Goal: Transaction & Acquisition: Purchase product/service

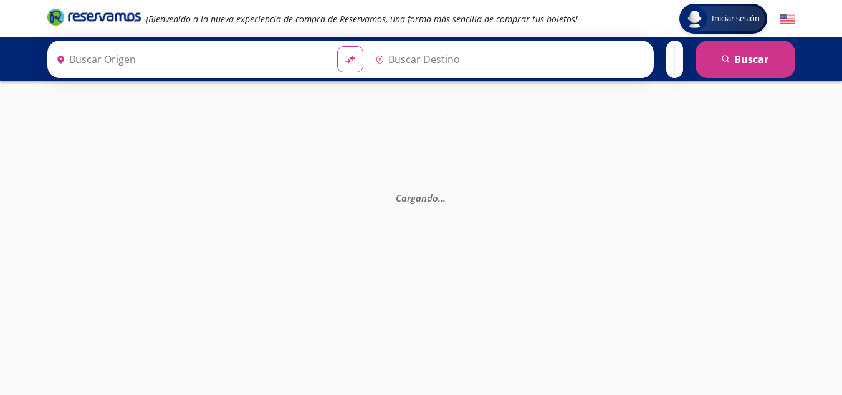
type input "[GEOGRAPHIC_DATA], [GEOGRAPHIC_DATA]"
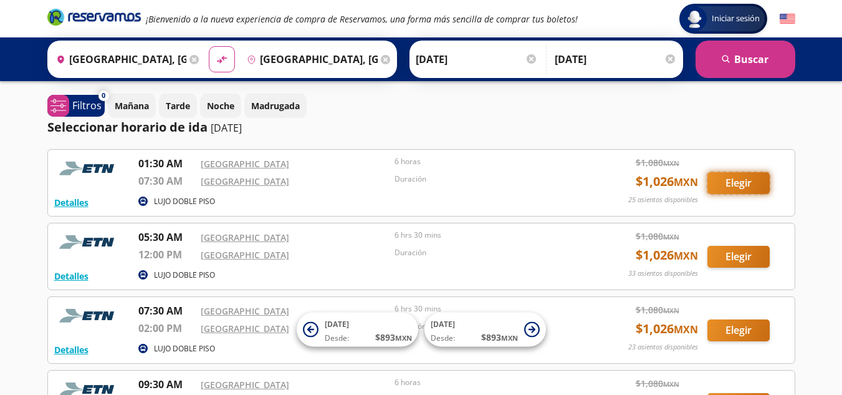
click at [748, 181] on button "Elegir" at bounding box center [739, 183] width 62 height 22
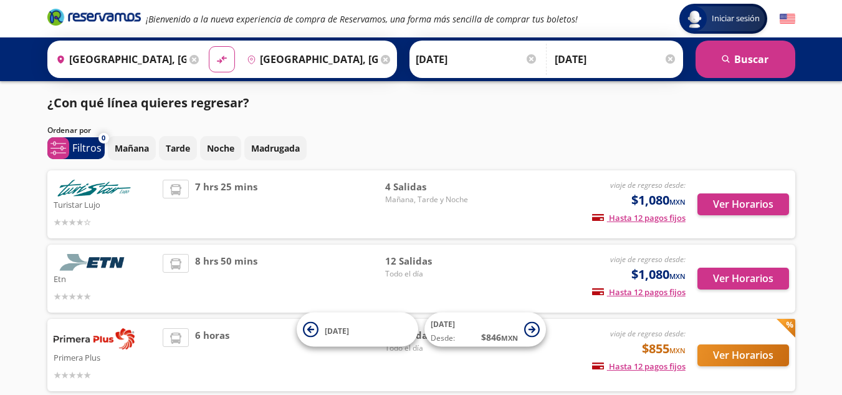
click at [670, 59] on div at bounding box center [670, 58] width 9 height 9
click at [673, 69] on input "Opcional" at bounding box center [621, 59] width 112 height 31
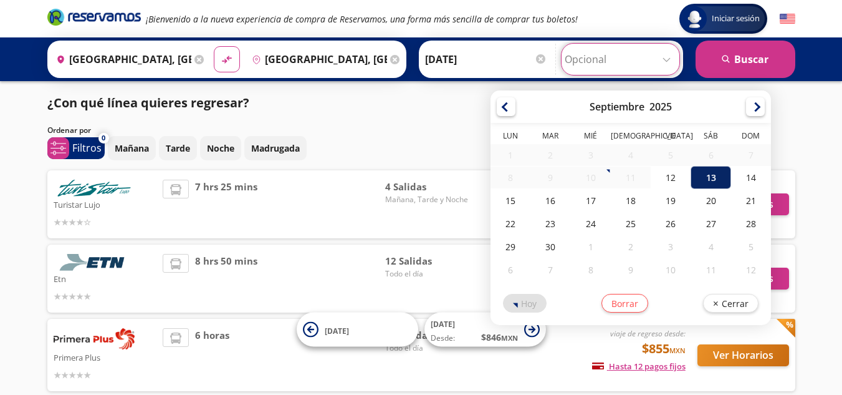
click at [708, 183] on div "13" at bounding box center [711, 177] width 40 height 23
type input "[DATE]"
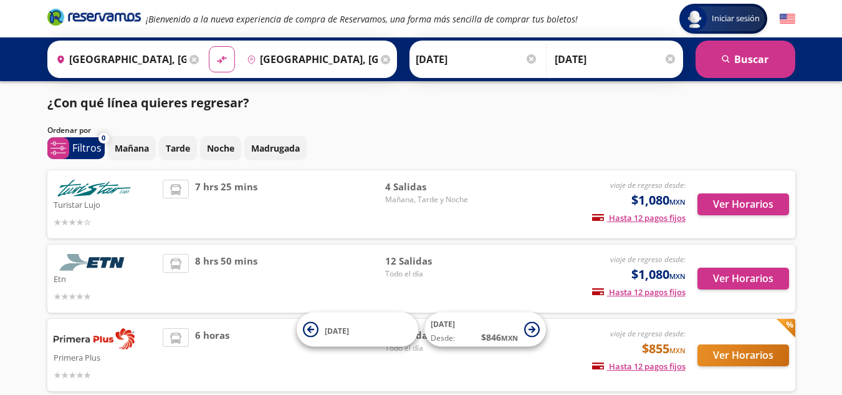
scroll to position [62, 0]
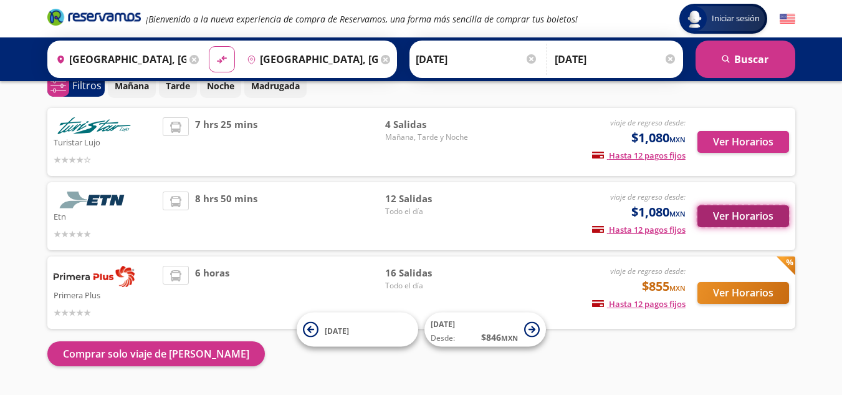
click at [751, 219] on button "Ver Horarios" at bounding box center [744, 216] width 92 height 22
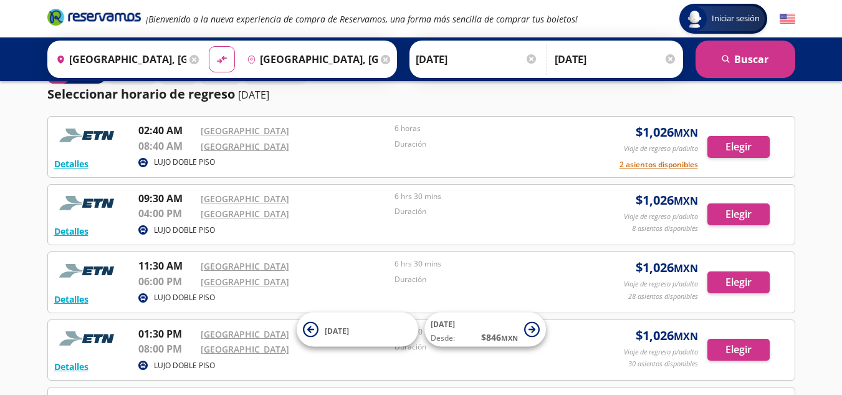
scroll to position [5, 0]
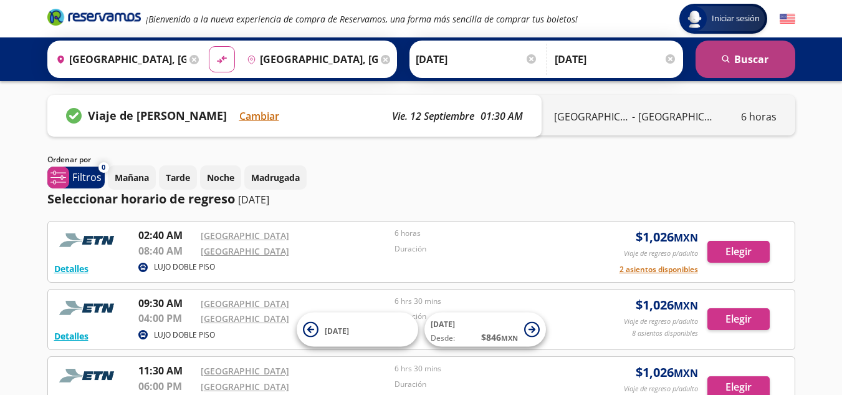
click at [757, 57] on button "search [GEOGRAPHIC_DATA]" at bounding box center [746, 59] width 100 height 37
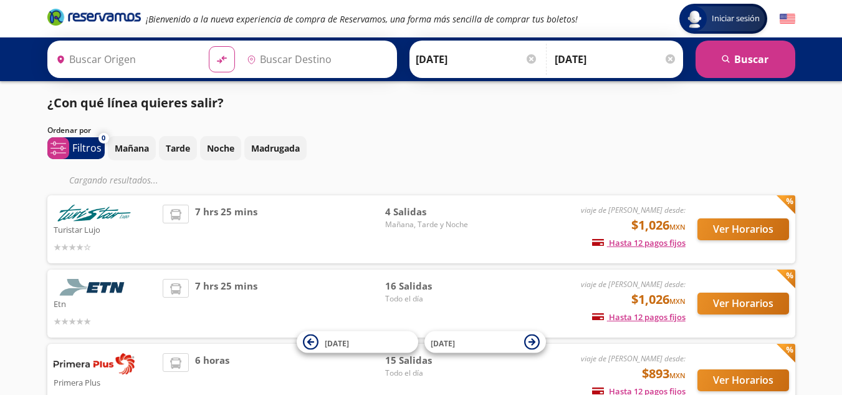
type input "[GEOGRAPHIC_DATA], [GEOGRAPHIC_DATA]"
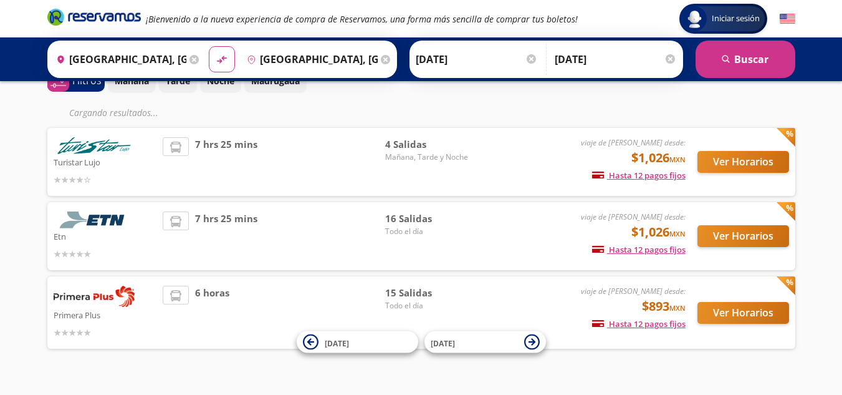
scroll to position [90, 0]
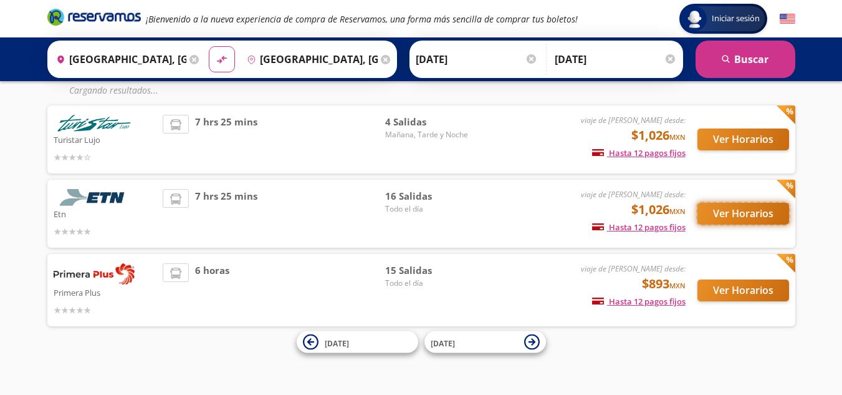
click at [744, 216] on button "Ver Horarios" at bounding box center [744, 214] width 92 height 22
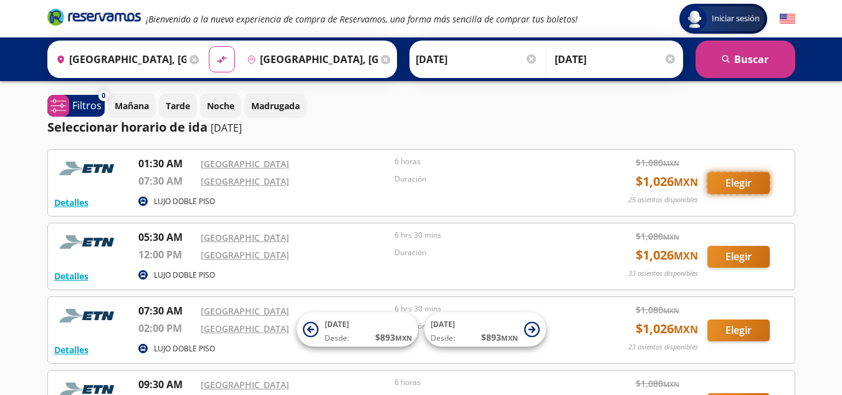
click at [759, 181] on button "Elegir" at bounding box center [739, 183] width 62 height 22
click at [726, 184] on button "Elegir" at bounding box center [739, 183] width 62 height 22
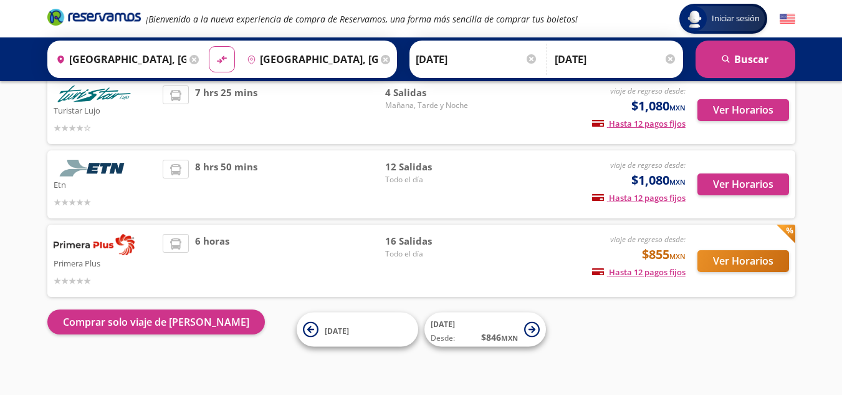
scroll to position [96, 0]
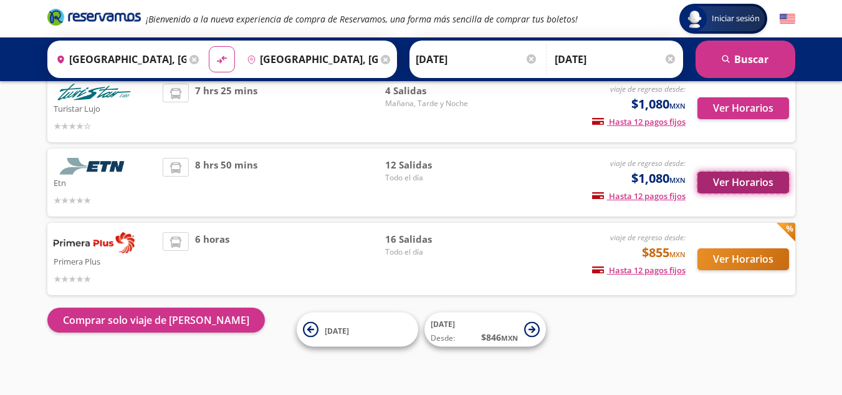
click at [738, 180] on button "Ver Horarios" at bounding box center [744, 182] width 92 height 22
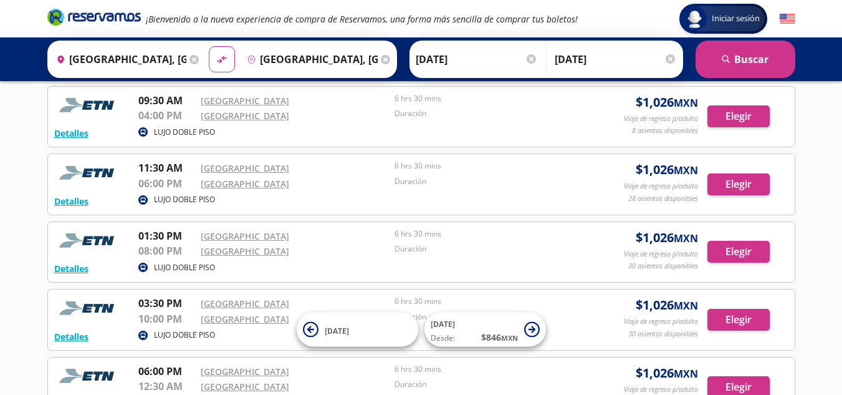
scroll to position [249, 0]
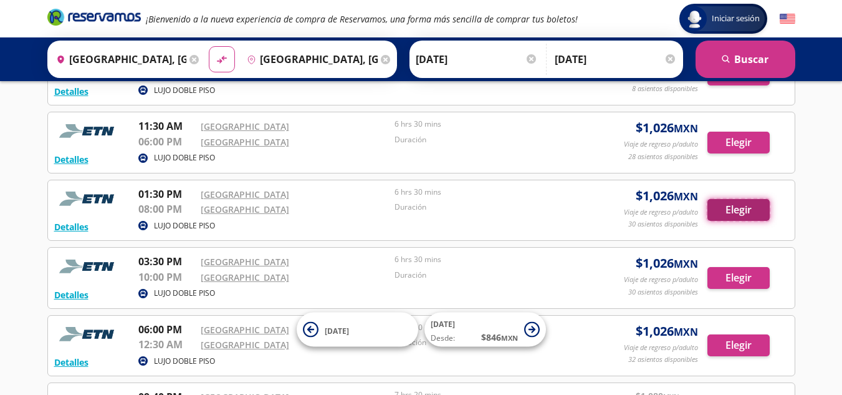
click at [740, 209] on button "Elegir" at bounding box center [739, 210] width 62 height 22
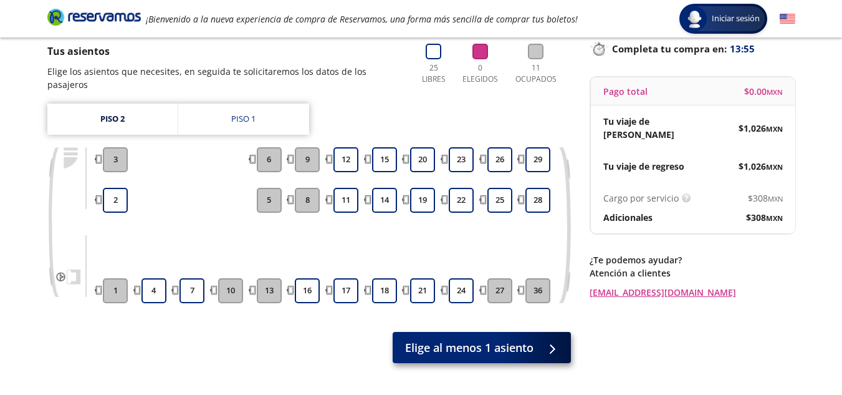
scroll to position [124, 0]
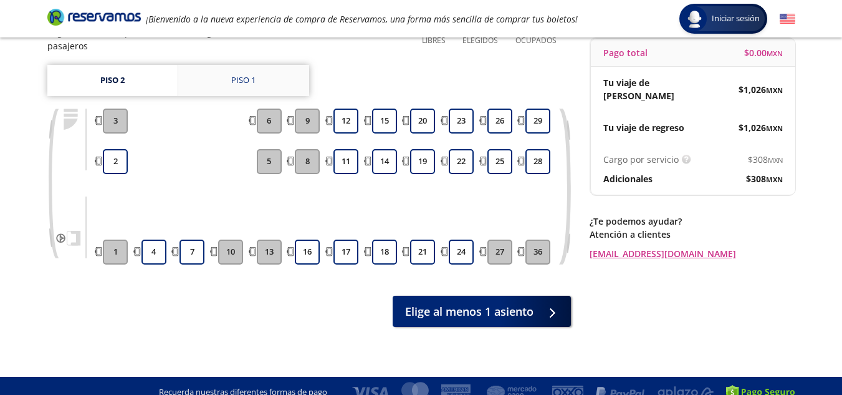
click at [256, 74] on div "Piso 1" at bounding box center [243, 80] width 24 height 12
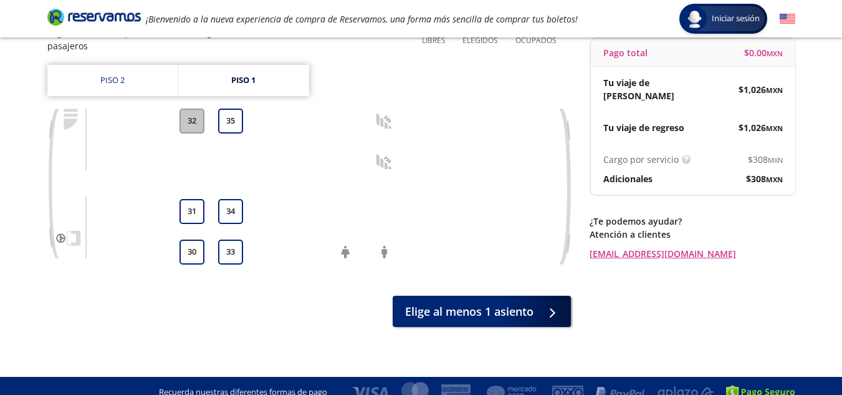
scroll to position [62, 0]
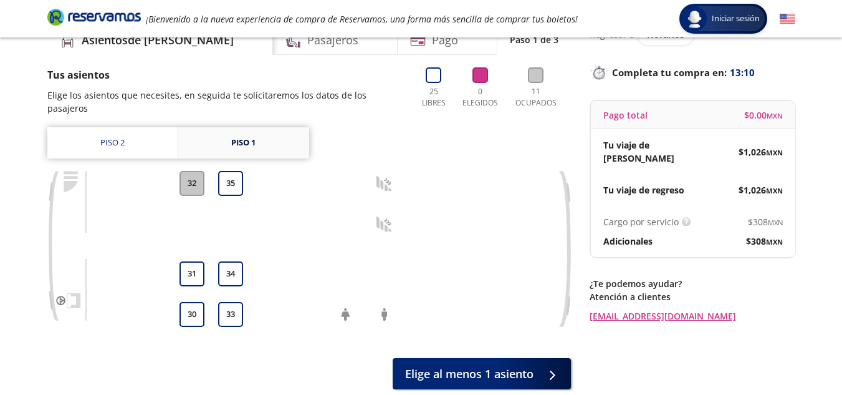
click at [225, 137] on link "Piso 1" at bounding box center [243, 142] width 131 height 31
click at [106, 128] on link "Piso 2" at bounding box center [112, 142] width 130 height 31
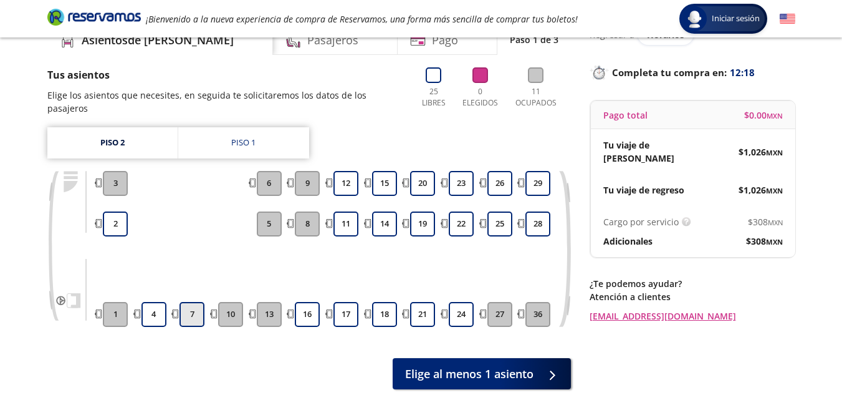
click at [194, 304] on button "7" at bounding box center [192, 314] width 25 height 25
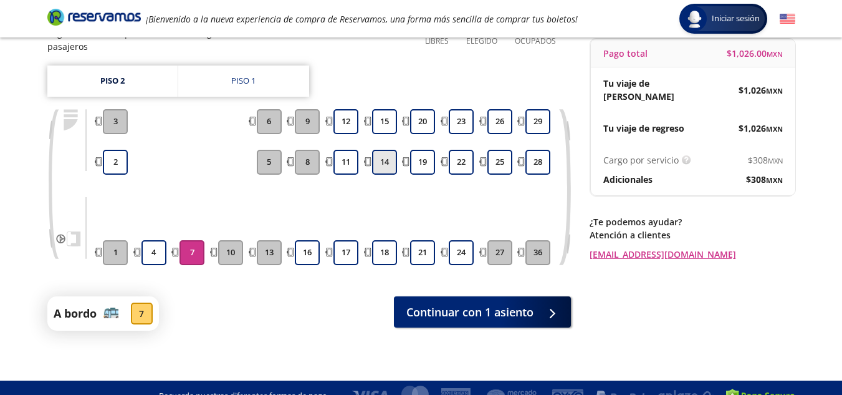
scroll to position [125, 0]
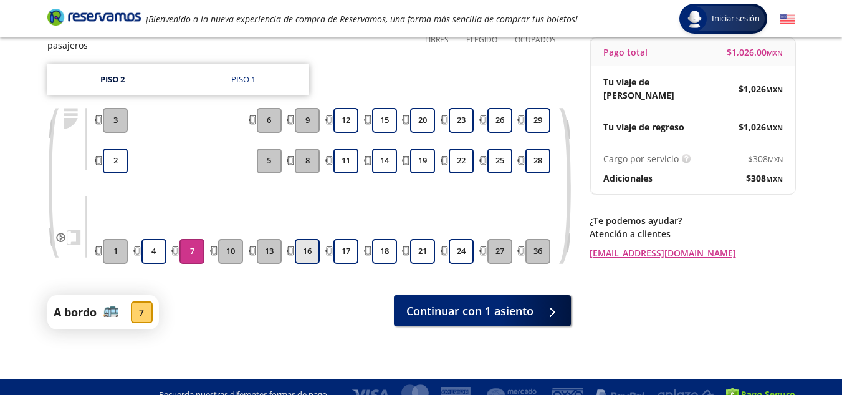
click at [314, 241] on button "16" at bounding box center [307, 251] width 25 height 25
click at [194, 240] on button "7" at bounding box center [192, 251] width 25 height 25
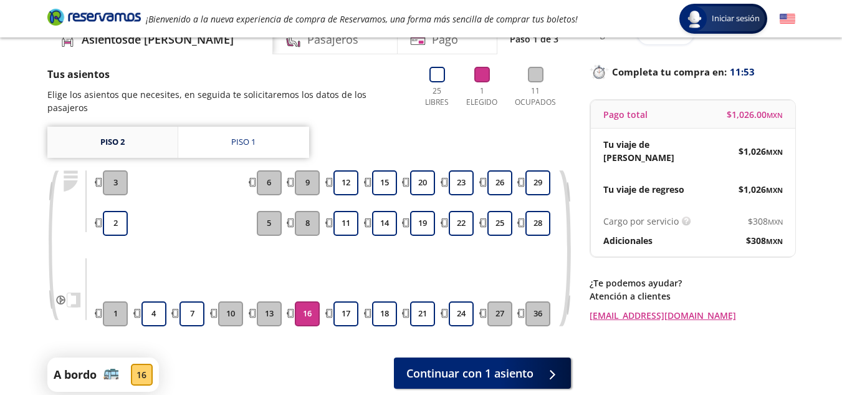
click at [125, 133] on link "Piso 2" at bounding box center [112, 142] width 130 height 31
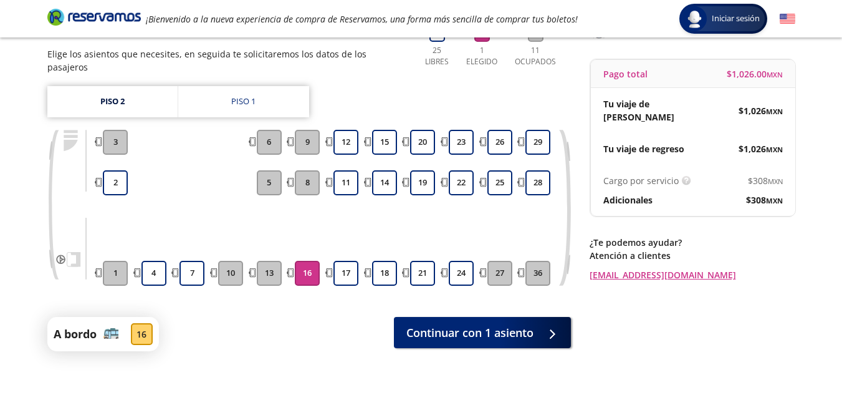
scroll to position [125, 0]
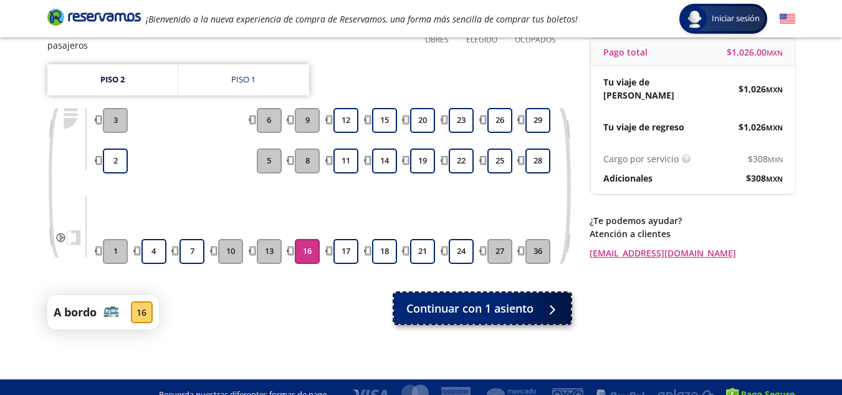
click at [464, 300] on span "Continuar con 1 asiento" at bounding box center [469, 308] width 127 height 17
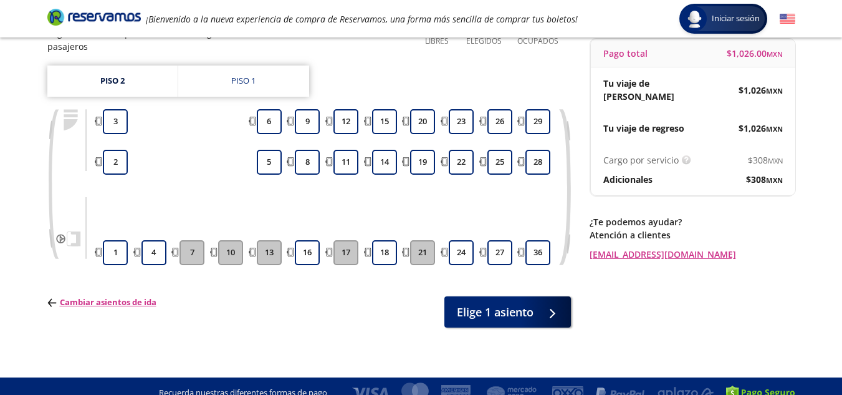
scroll to position [124, 0]
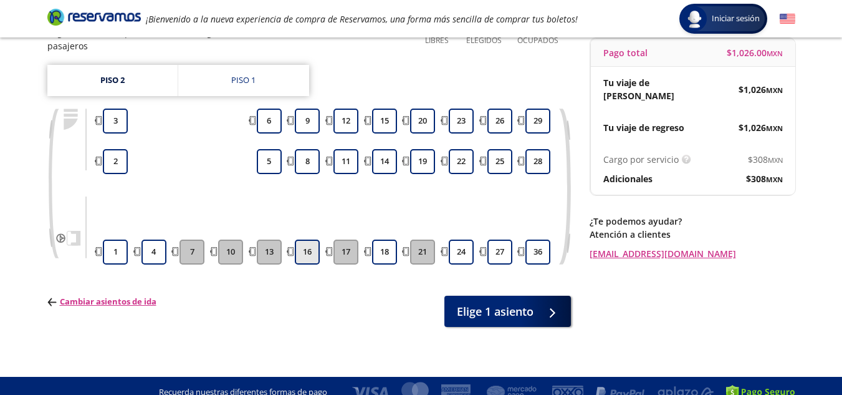
click at [300, 241] on button "16" at bounding box center [307, 251] width 25 height 25
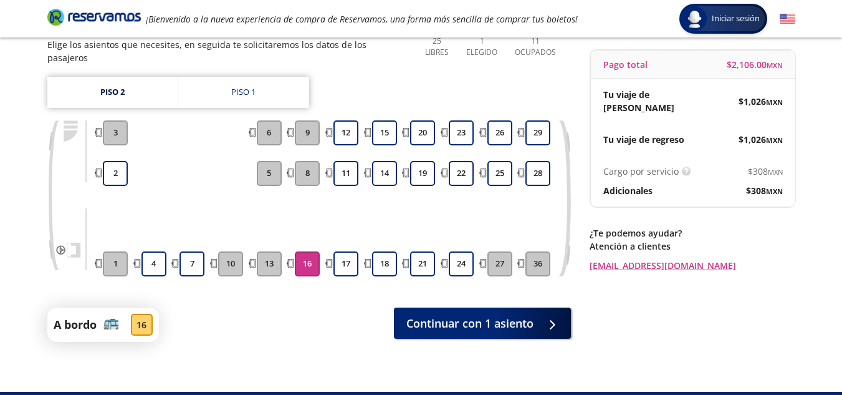
scroll to position [127, 0]
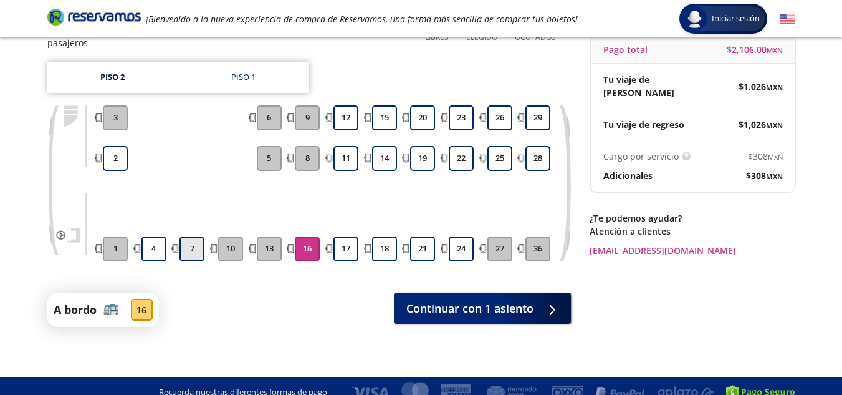
click at [188, 236] on button "7" at bounding box center [192, 248] width 25 height 25
click at [312, 236] on button "16" at bounding box center [307, 248] width 25 height 25
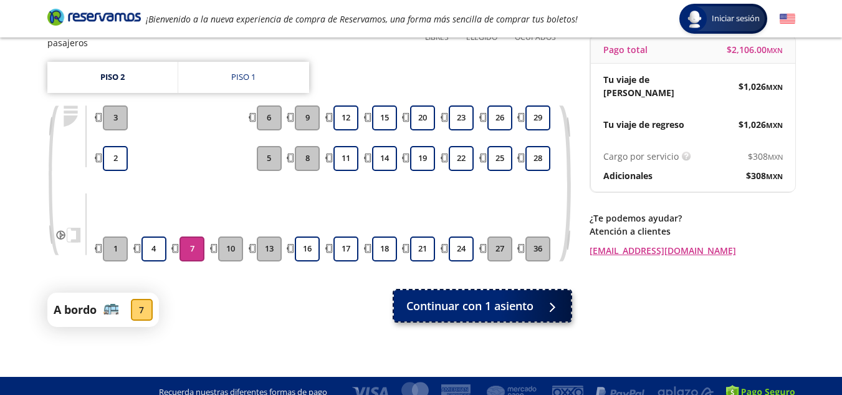
click at [486, 297] on span "Continuar con 1 asiento" at bounding box center [469, 305] width 127 height 17
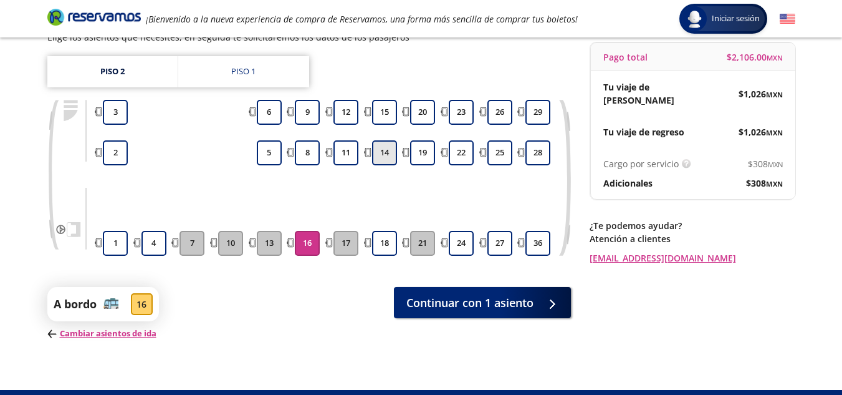
scroll to position [125, 0]
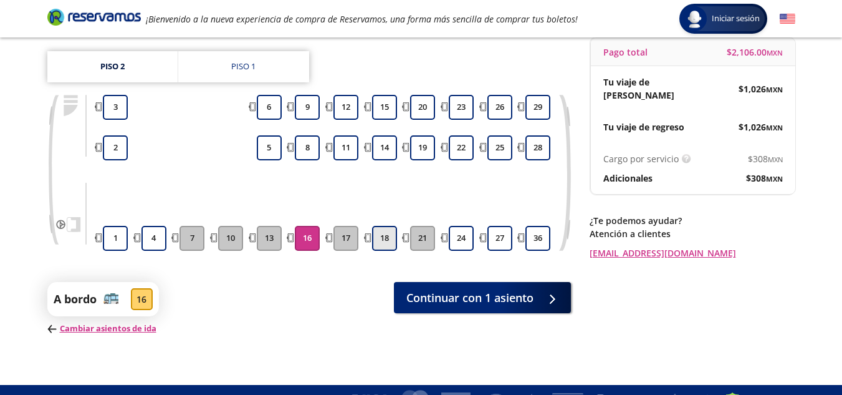
click at [383, 241] on button "18" at bounding box center [384, 238] width 25 height 25
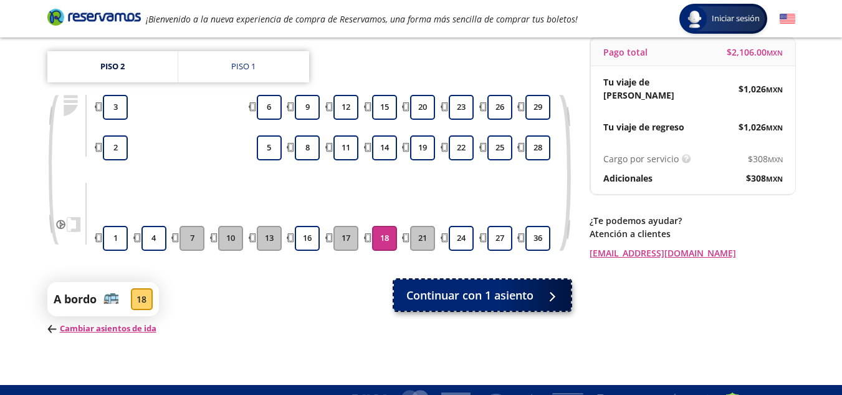
click at [446, 291] on span "Continuar con 1 asiento" at bounding box center [469, 295] width 127 height 17
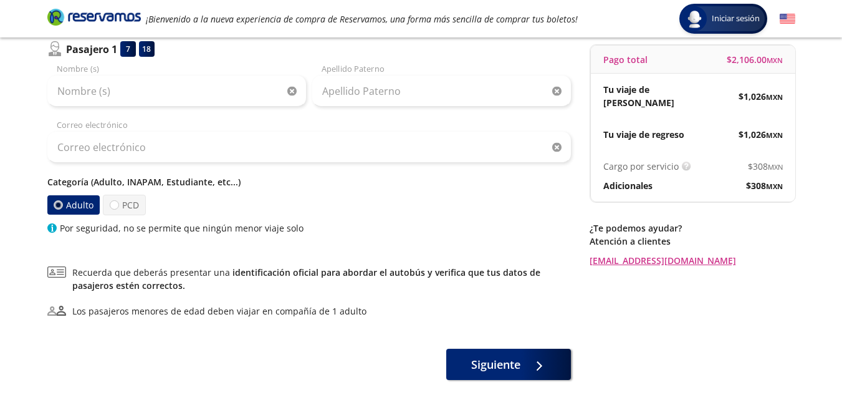
scroll to position [183, 0]
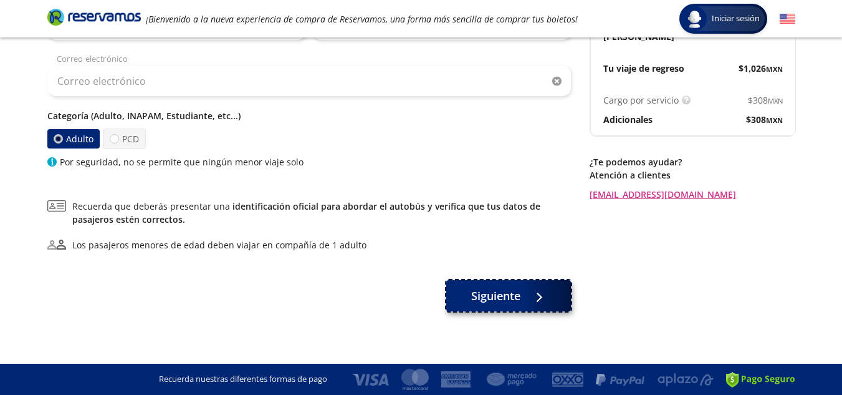
click at [483, 294] on span "Siguiente" at bounding box center [495, 295] width 49 height 17
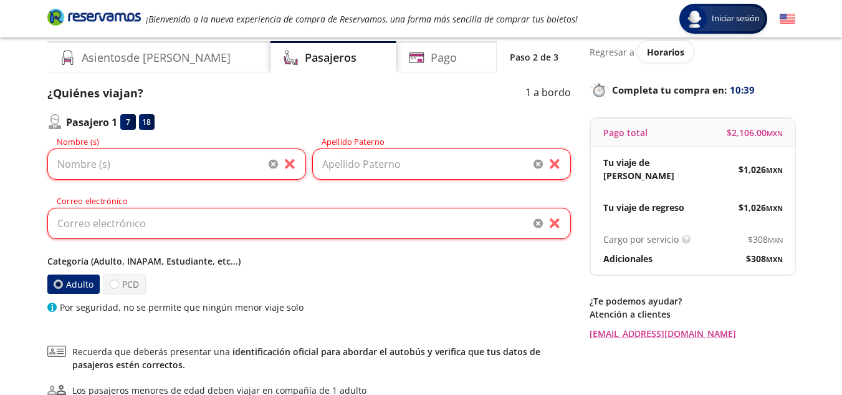
scroll to position [44, 0]
click at [113, 171] on input "Nombre (s)" at bounding box center [176, 164] width 259 height 31
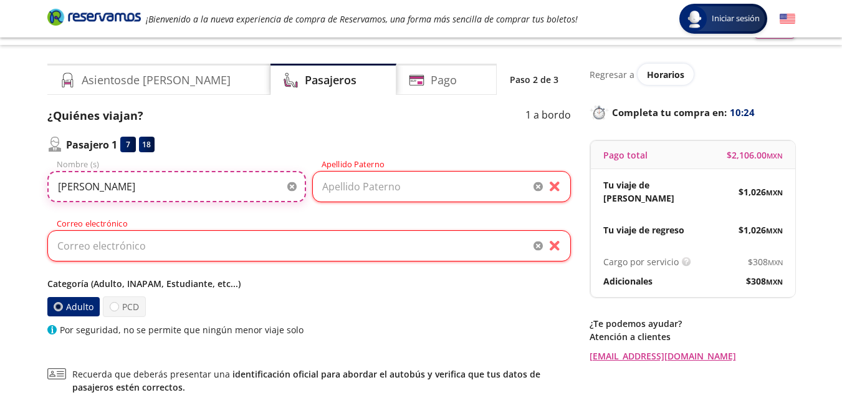
scroll to position [0, 0]
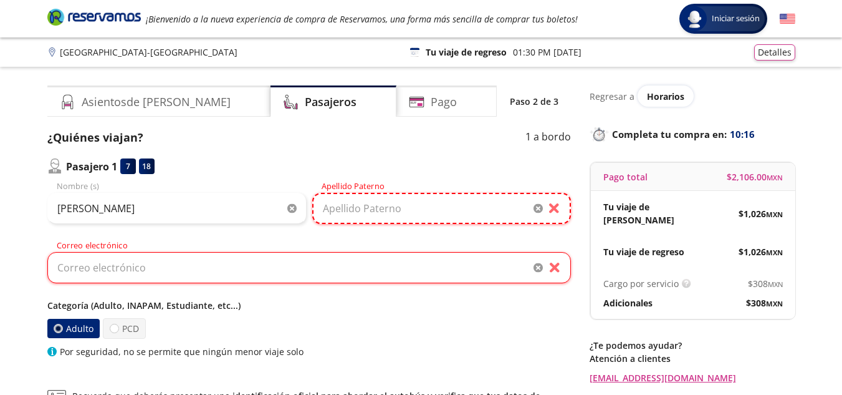
click at [395, 208] on input "Apellido Paterno" at bounding box center [441, 208] width 259 height 31
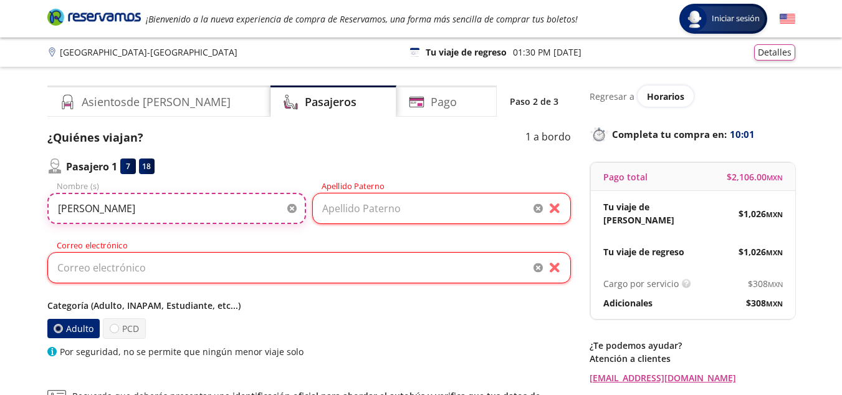
drag, startPoint x: 251, startPoint y: 211, endPoint x: 155, endPoint y: 212, distance: 95.4
click at [155, 212] on input "[PERSON_NAME]" at bounding box center [176, 208] width 259 height 31
type input "[PERSON_NAME]"
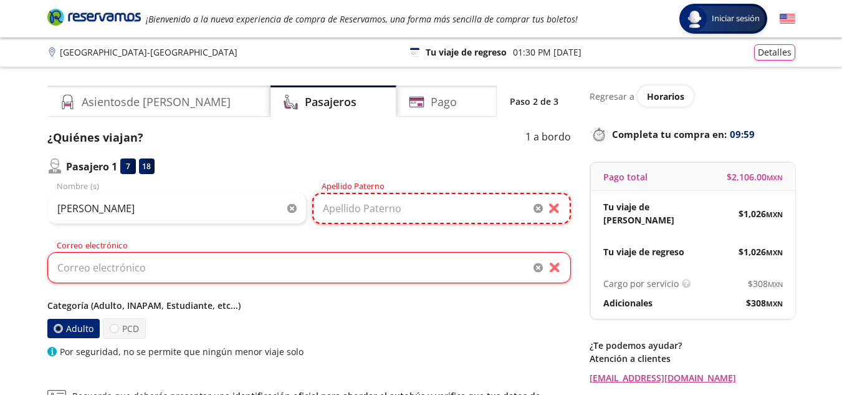
click at [381, 204] on input "Apellido Paterno" at bounding box center [441, 208] width 259 height 31
paste input "[PERSON_NAME]"
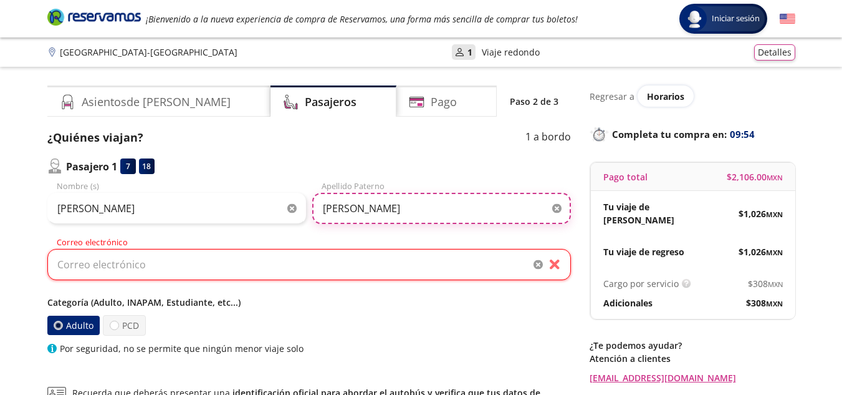
type input "[PERSON_NAME]"
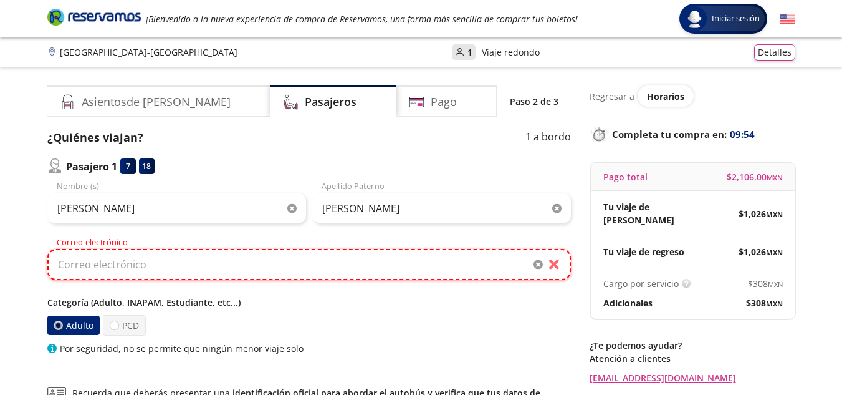
click at [86, 271] on input "Correo electrónico" at bounding box center [309, 264] width 524 height 31
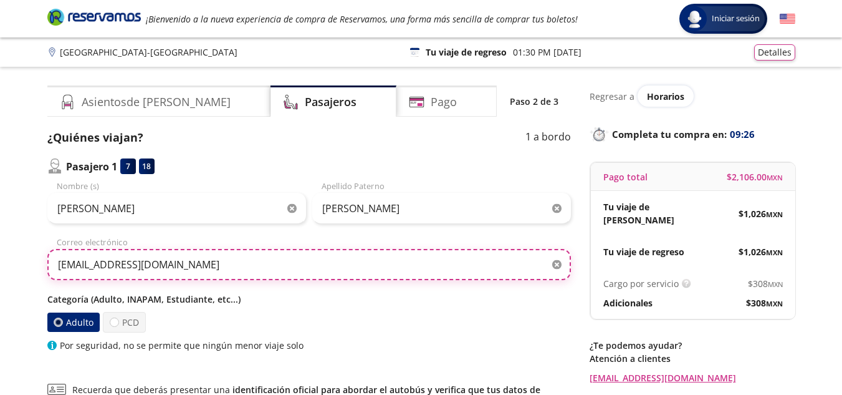
type input "[EMAIL_ADDRESS][DOMAIN_NAME]"
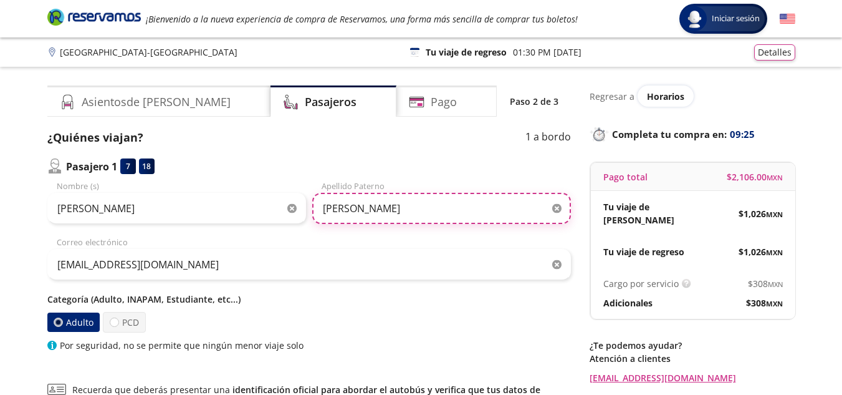
click at [418, 210] on input "[PERSON_NAME]" at bounding box center [441, 208] width 259 height 31
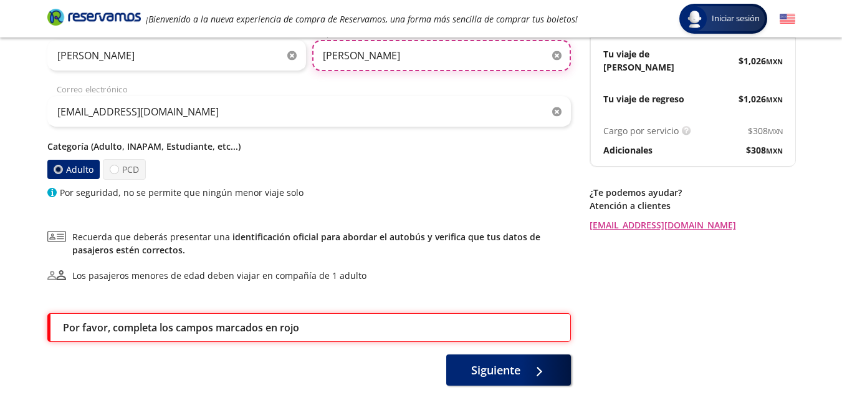
scroll to position [37, 0]
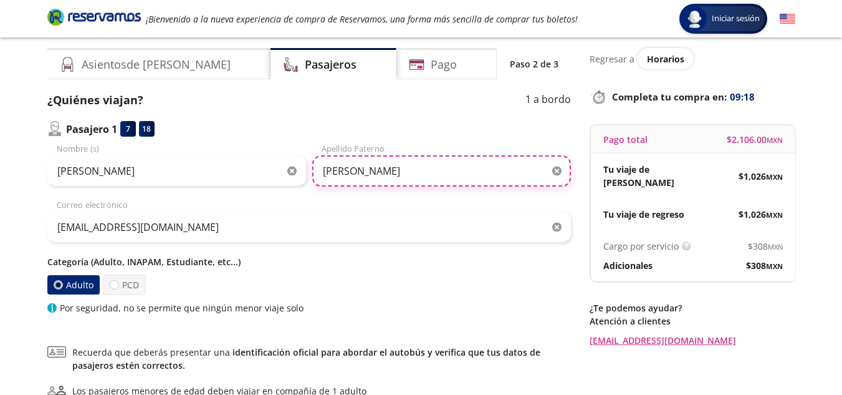
type input "[PERSON_NAME]"
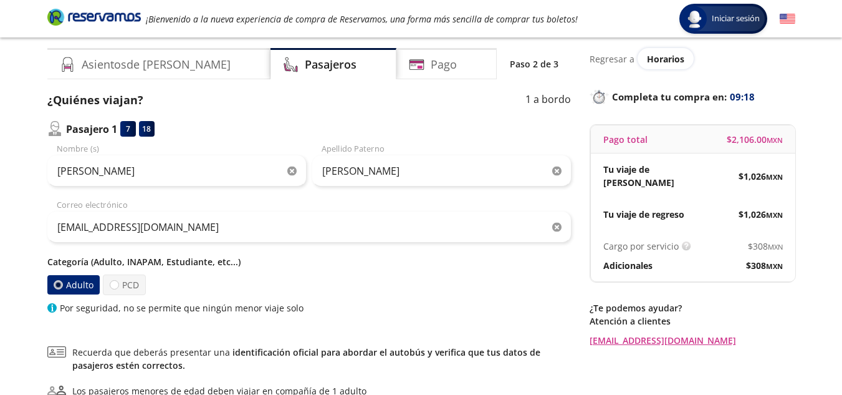
click at [367, 262] on p "Categoría (Adulto, INAPAM, Estudiante, etc...)" at bounding box center [309, 261] width 524 height 13
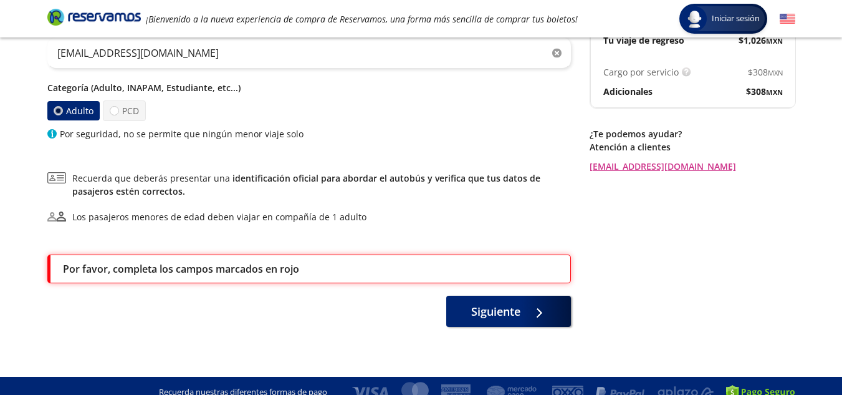
scroll to position [224, 0]
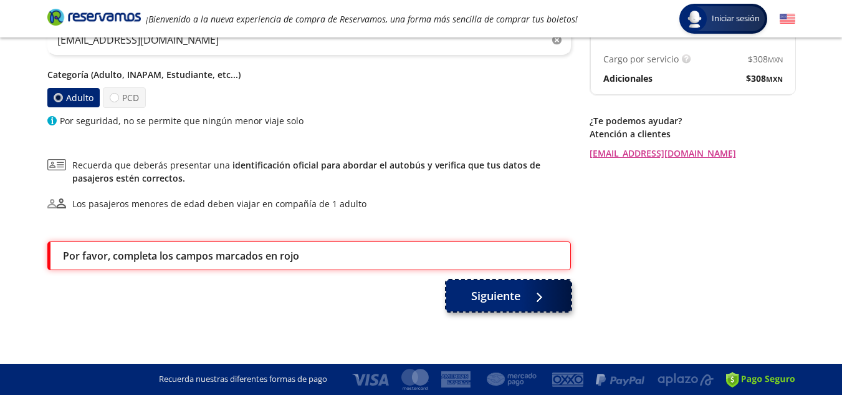
click at [520, 304] on button "Siguiente" at bounding box center [508, 295] width 125 height 31
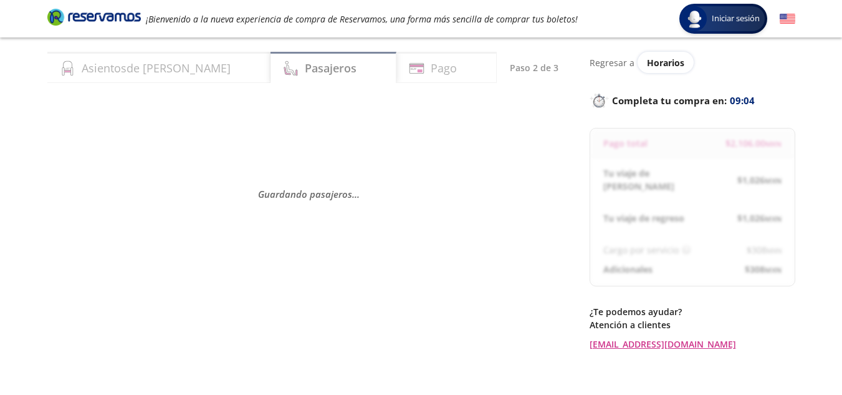
scroll to position [0, 0]
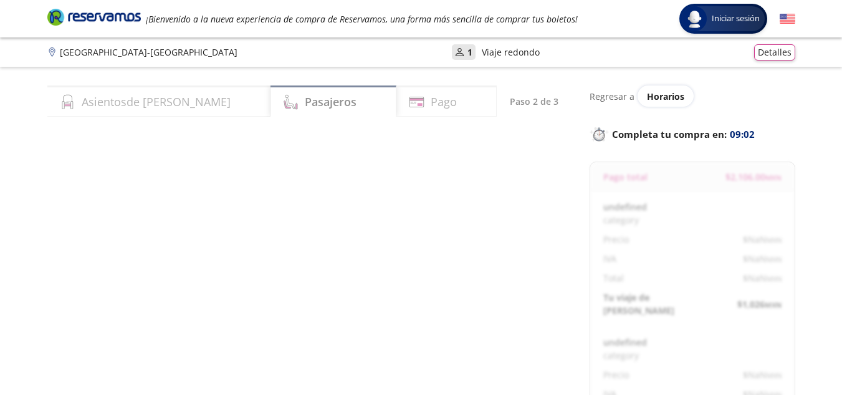
select select "MX"
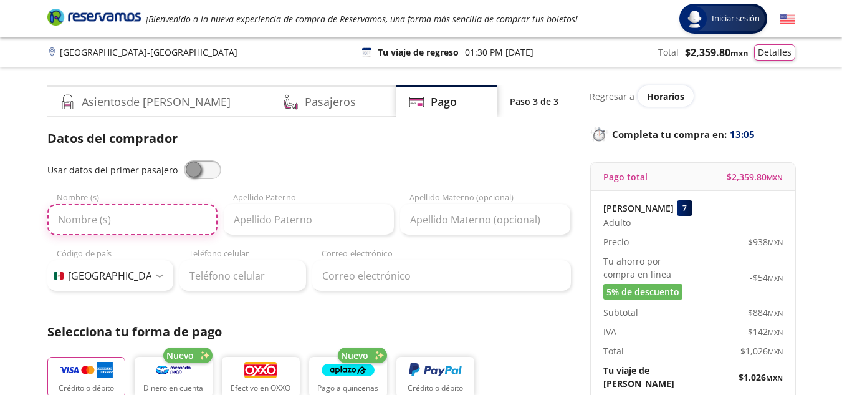
click at [130, 221] on input "Nombre (s)" at bounding box center [132, 219] width 170 height 31
type input "[PERSON_NAME]"
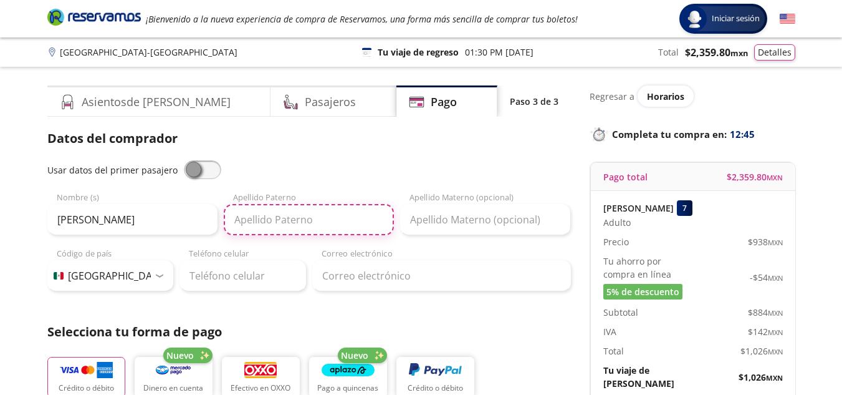
click at [256, 223] on input "Apellido Paterno" at bounding box center [309, 219] width 170 height 31
type input "[PERSON_NAME]"
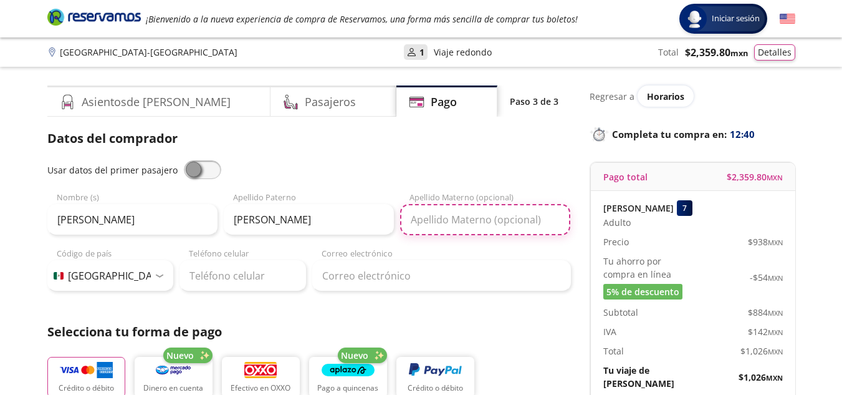
click at [432, 213] on input "Apellido Materno (opcional)" at bounding box center [485, 219] width 170 height 31
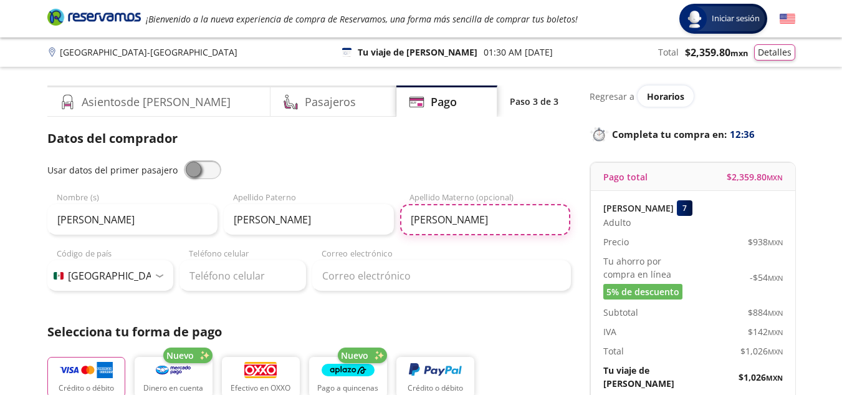
type input "[PERSON_NAME]"
click at [251, 257] on div "Teléfono celular" at bounding box center [243, 270] width 127 height 44
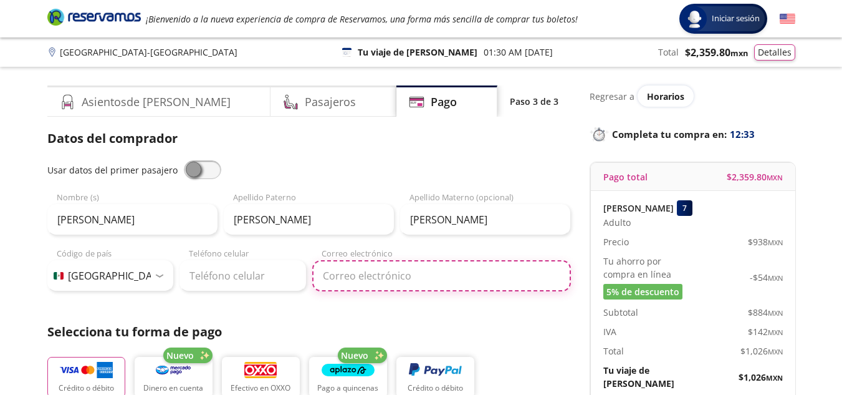
click at [368, 279] on input "Correo electrónico" at bounding box center [441, 275] width 259 height 31
type input "[EMAIL_ADDRESS][DOMAIN_NAME]"
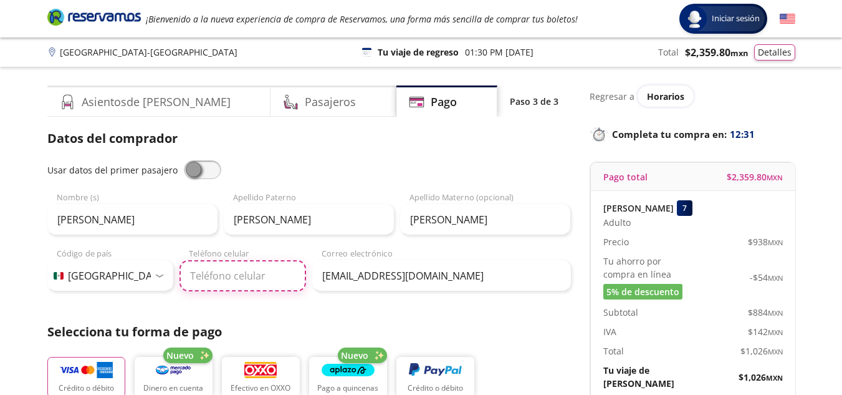
click at [225, 264] on input "Teléfono celular" at bounding box center [243, 275] width 127 height 31
type input "56 5089 2977"
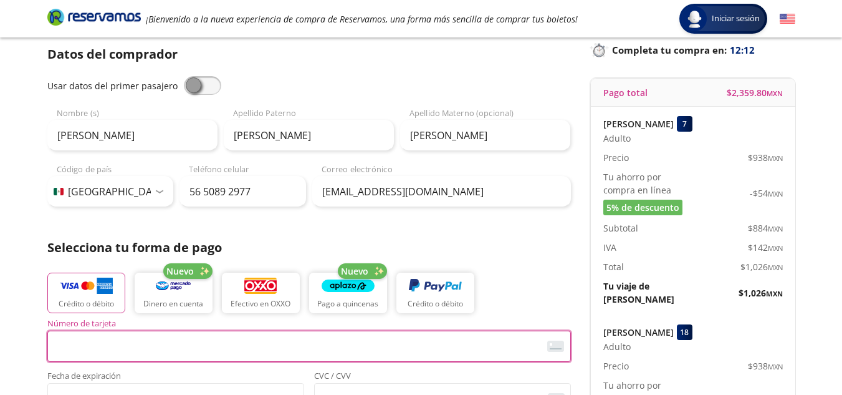
scroll to position [62, 0]
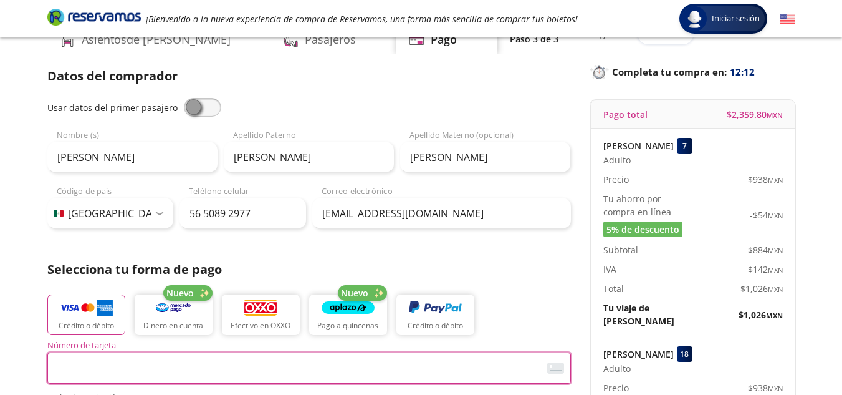
click at [206, 109] on span at bounding box center [202, 107] width 37 height 19
click at [184, 98] on input "checkbox" at bounding box center [184, 98] width 0 height 0
type input "[PERSON_NAME]"
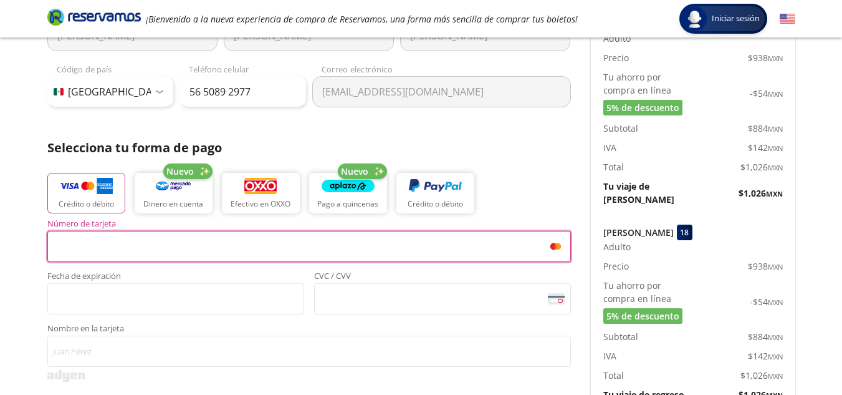
scroll to position [249, 0]
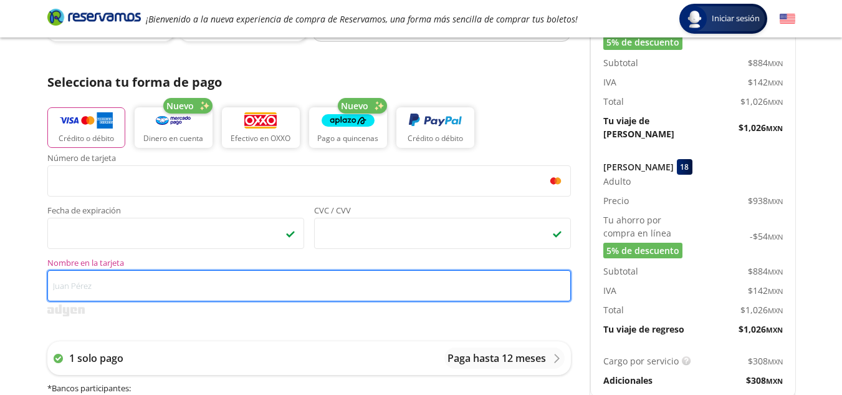
click at [135, 298] on input "Nombre en la tarjeta" at bounding box center [309, 285] width 524 height 31
type input "E"
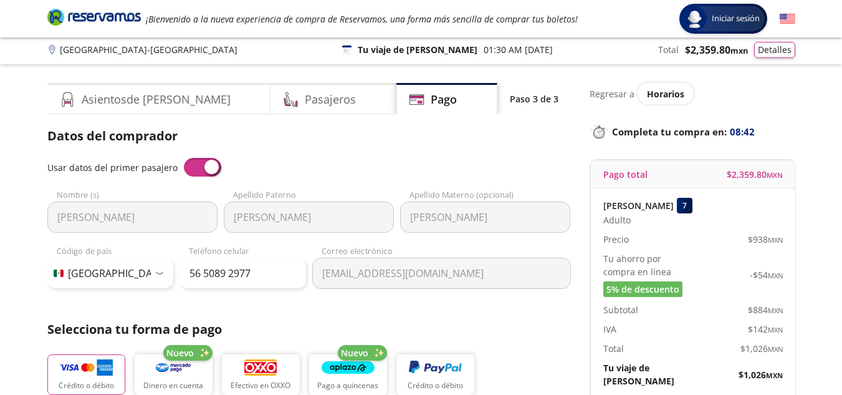
scroll to position [0, 0]
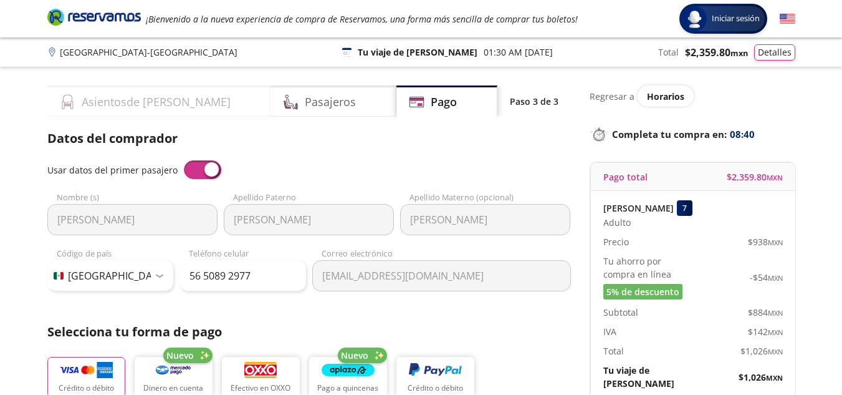
type input "Grumarpo Corp SC"
click at [100, 107] on h4 "Asientos de [PERSON_NAME]" at bounding box center [156, 102] width 149 height 17
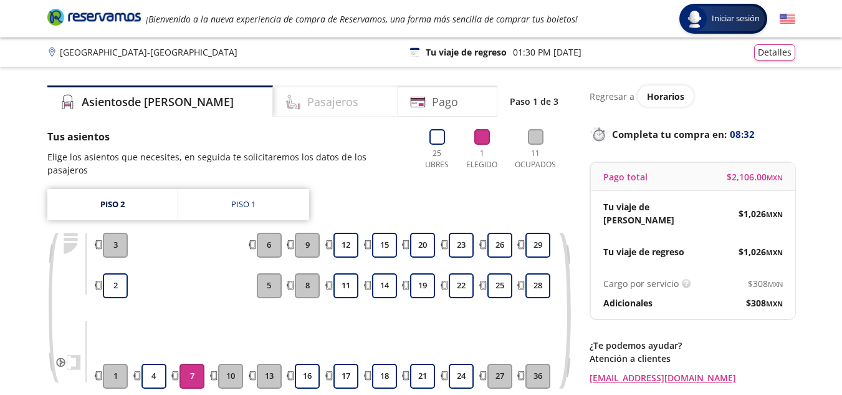
click at [312, 108] on div "Pasajeros" at bounding box center [335, 100] width 125 height 31
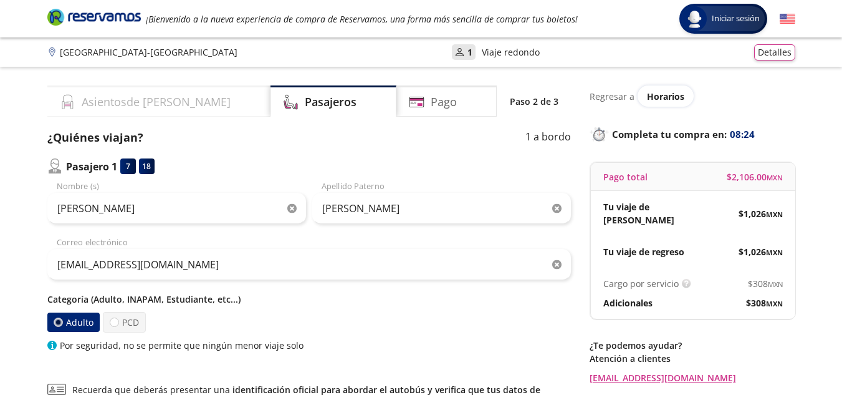
click at [139, 105] on h4 "Asientos de [PERSON_NAME]" at bounding box center [156, 102] width 149 height 17
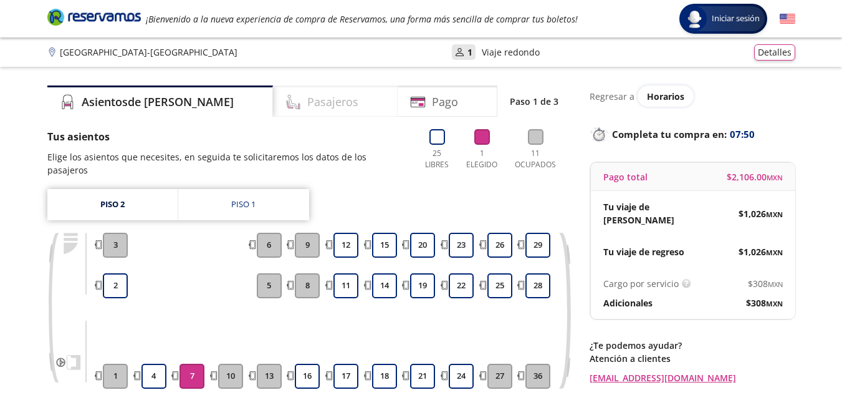
click at [314, 100] on div "Pasajeros" at bounding box center [335, 100] width 125 height 31
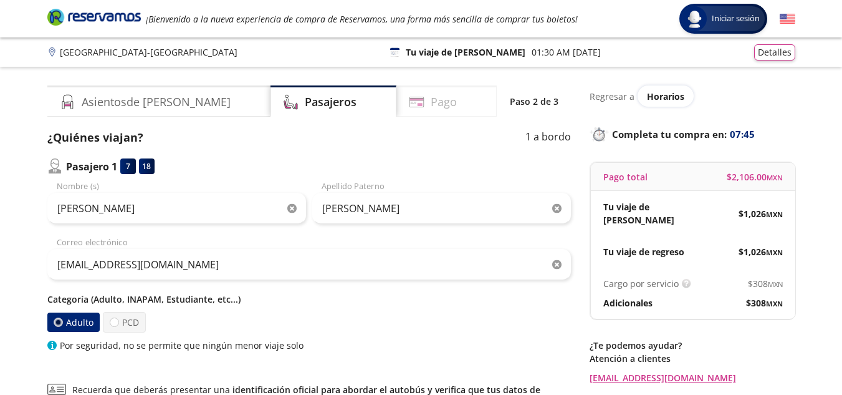
click at [448, 102] on div "Pago" at bounding box center [447, 100] width 100 height 31
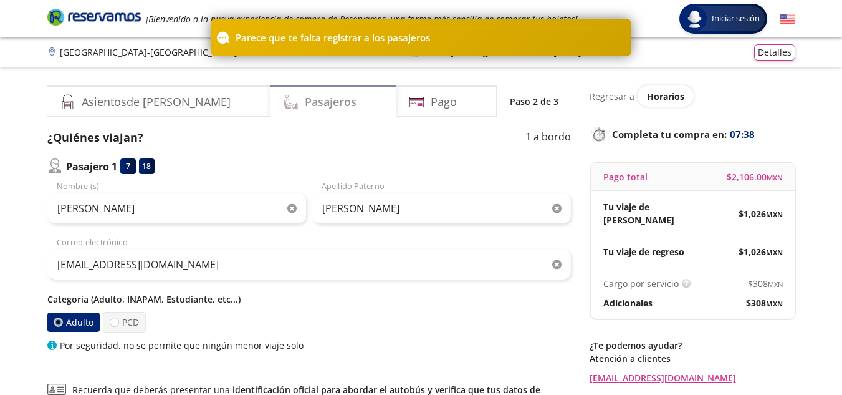
click at [305, 107] on h4 "Pasajeros" at bounding box center [331, 102] width 52 height 17
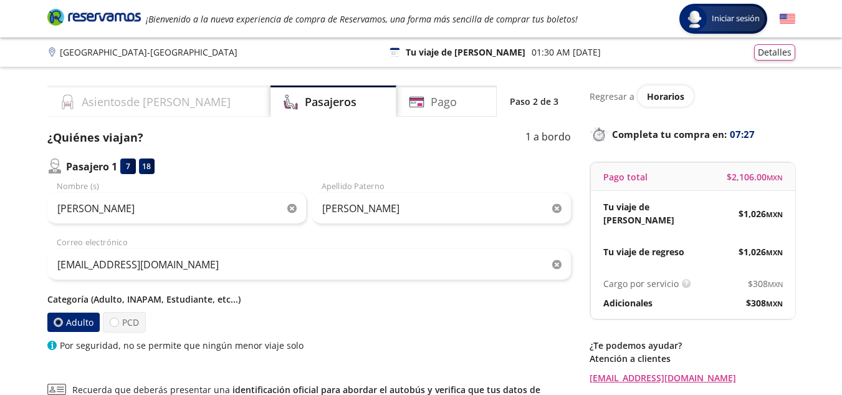
click at [125, 89] on div "Asientos de [PERSON_NAME]" at bounding box center [158, 100] width 223 height 31
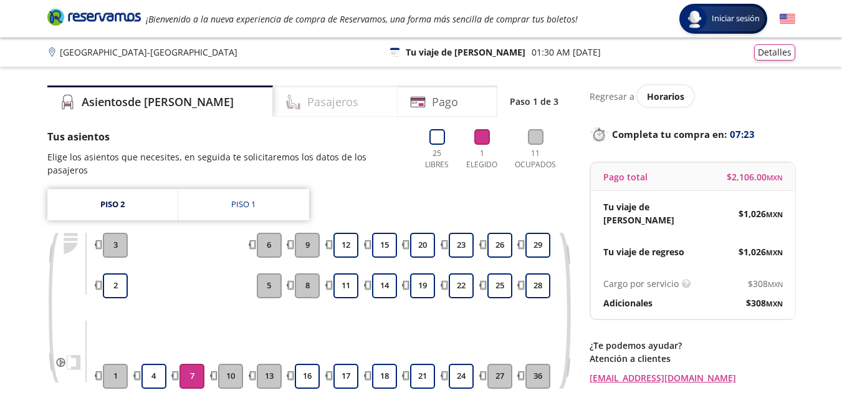
click at [307, 105] on h4 "Pasajeros" at bounding box center [332, 102] width 51 height 17
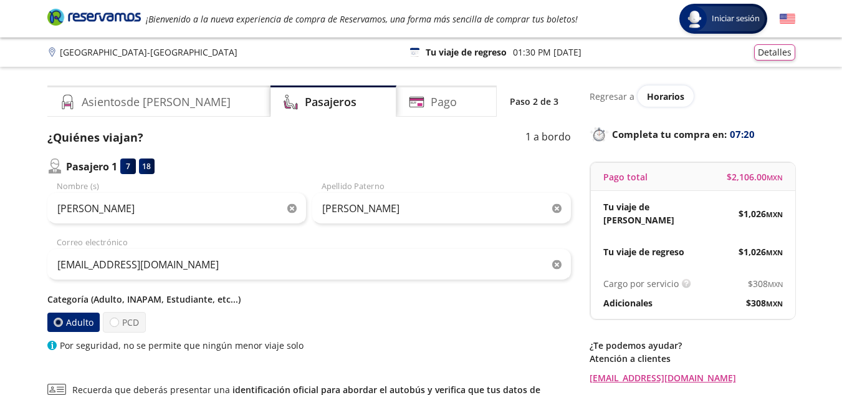
click at [126, 169] on div "7" at bounding box center [128, 166] width 16 height 16
click at [77, 172] on p "Pasajero 1" at bounding box center [91, 166] width 51 height 15
click at [146, 164] on div "18" at bounding box center [147, 166] width 16 height 16
click at [138, 168] on div "Pasajero 1 7 18" at bounding box center [100, 166] width 107 height 16
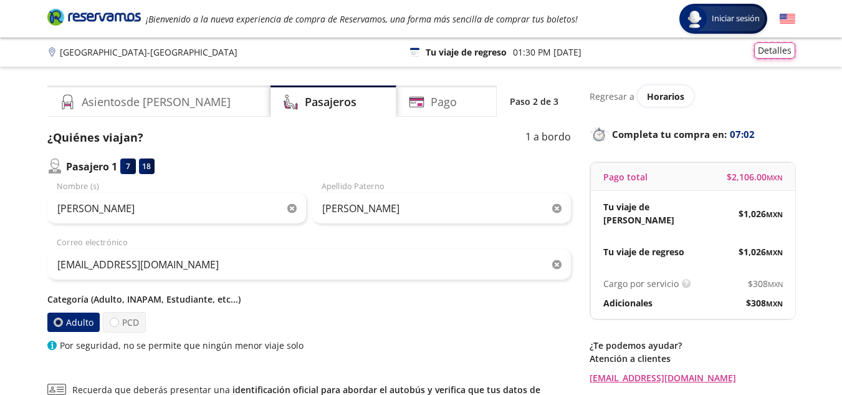
click at [782, 53] on button "Detalles" at bounding box center [774, 50] width 41 height 16
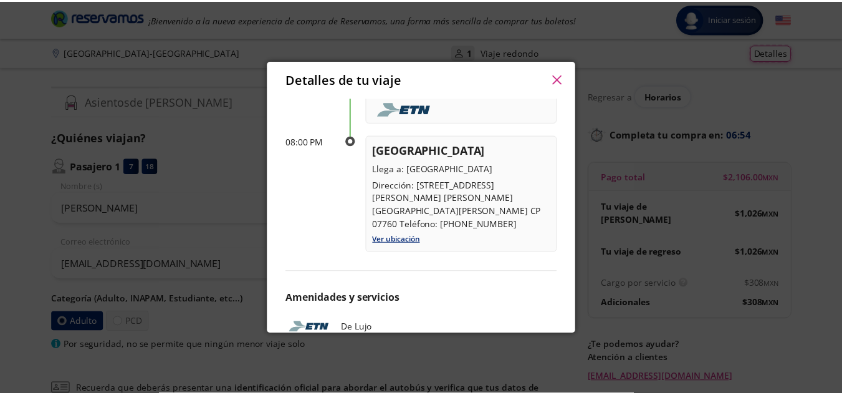
scroll to position [670, 0]
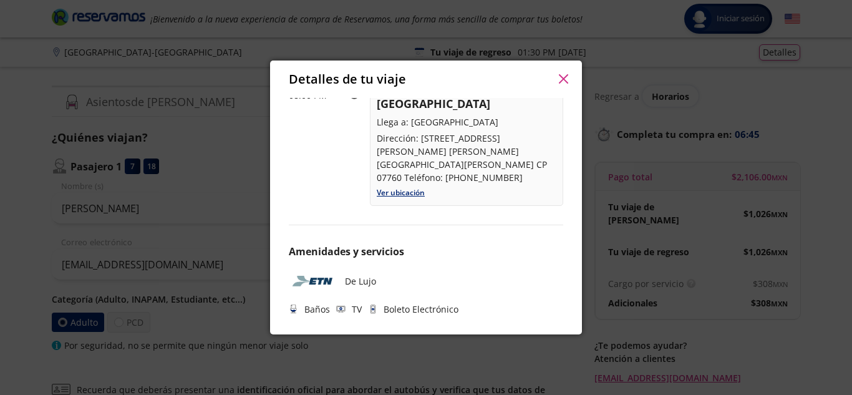
click at [565, 80] on icon "button" at bounding box center [563, 78] width 9 height 9
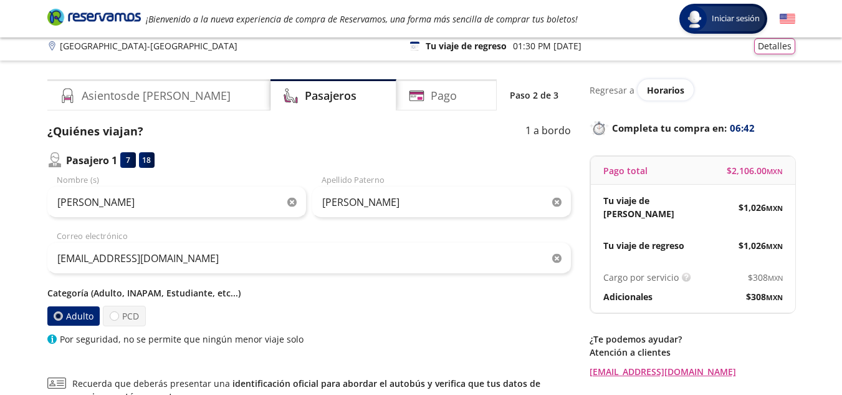
scroll to position [0, 0]
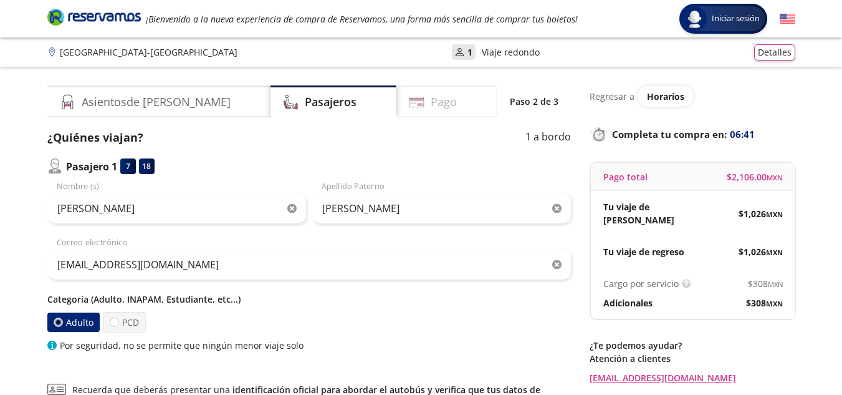
click at [433, 99] on h4 "Pago" at bounding box center [444, 102] width 26 height 17
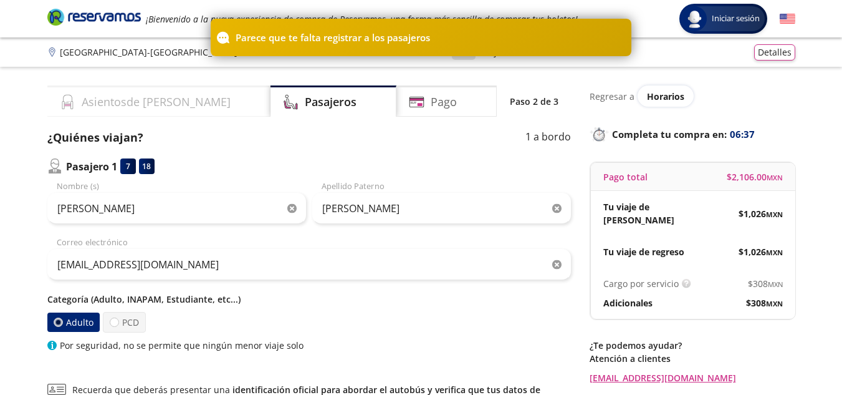
click at [130, 103] on h4 "Asientos de [PERSON_NAME]" at bounding box center [156, 102] width 149 height 17
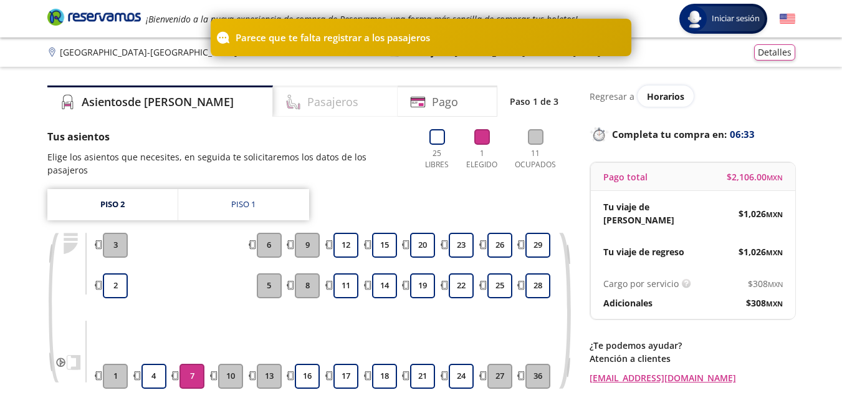
click at [307, 97] on h4 "Pasajeros" at bounding box center [332, 102] width 51 height 17
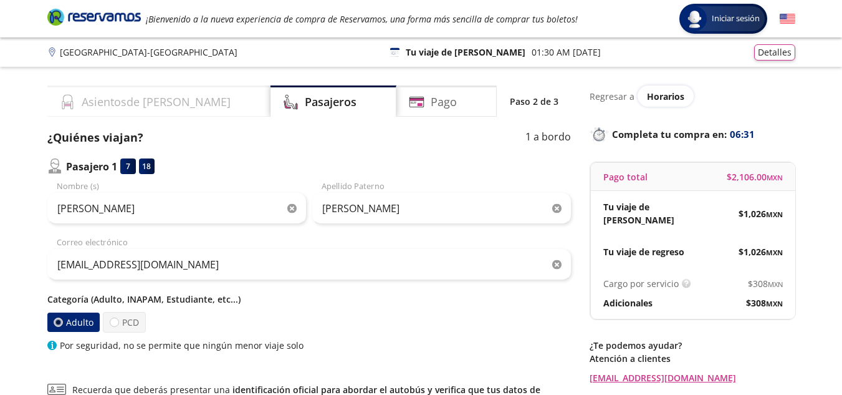
click at [113, 91] on div "Asientos de [PERSON_NAME]" at bounding box center [158, 100] width 223 height 31
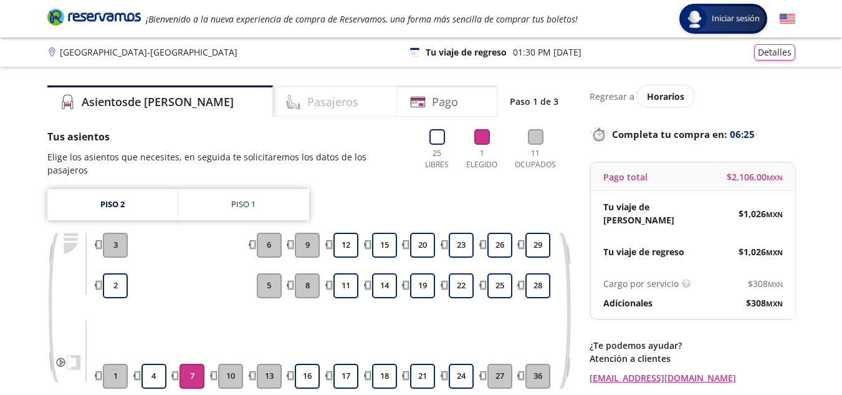
click at [307, 97] on h4 "Pasajeros" at bounding box center [332, 102] width 51 height 17
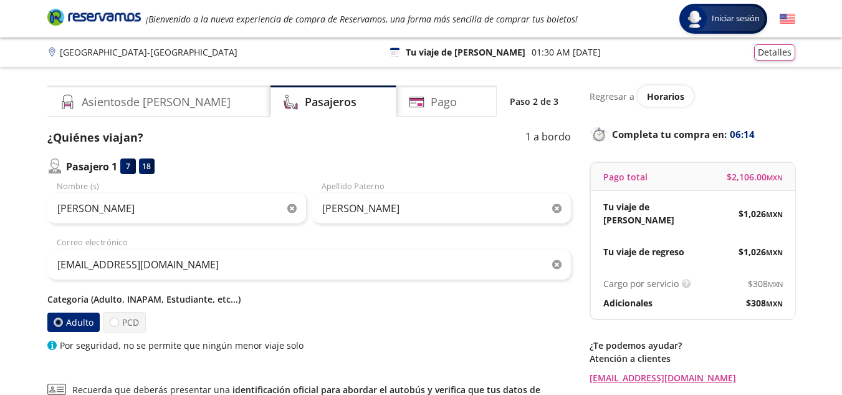
click at [522, 139] on div "¿Quiénes viajan? 1 a bordo" at bounding box center [309, 137] width 524 height 17
click at [537, 137] on p "1 a bordo" at bounding box center [549, 137] width 46 height 17
click at [185, 102] on div "Asientos de [PERSON_NAME]" at bounding box center [158, 100] width 223 height 31
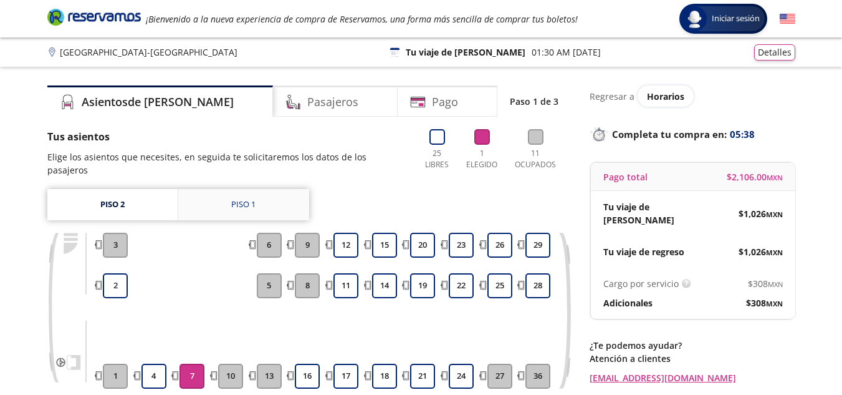
click at [240, 198] on div "Piso 1" at bounding box center [243, 204] width 24 height 12
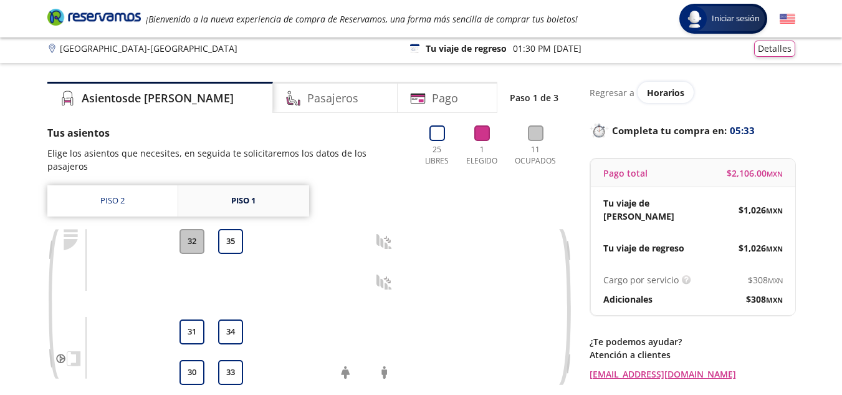
scroll to position [2, 0]
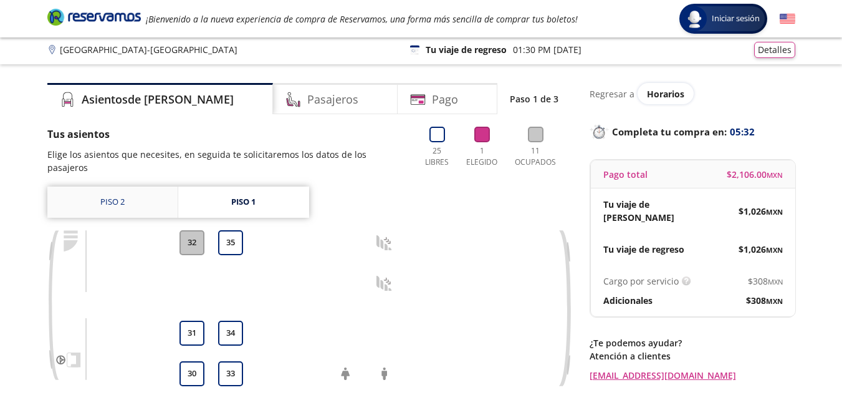
click at [126, 193] on link "Piso 2" at bounding box center [112, 201] width 130 height 31
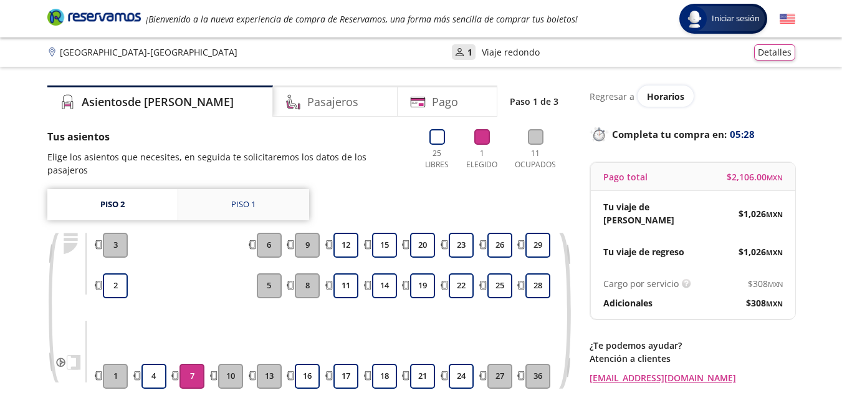
click at [242, 198] on div "Piso 1" at bounding box center [243, 204] width 24 height 12
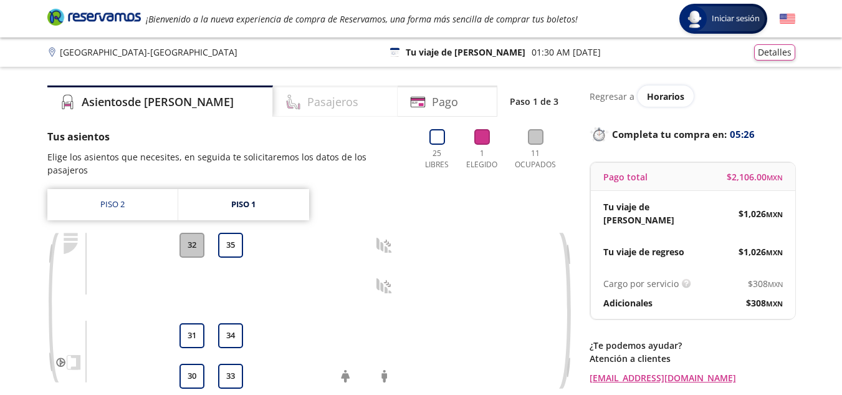
click at [307, 102] on h4 "Pasajeros" at bounding box center [332, 102] width 51 height 17
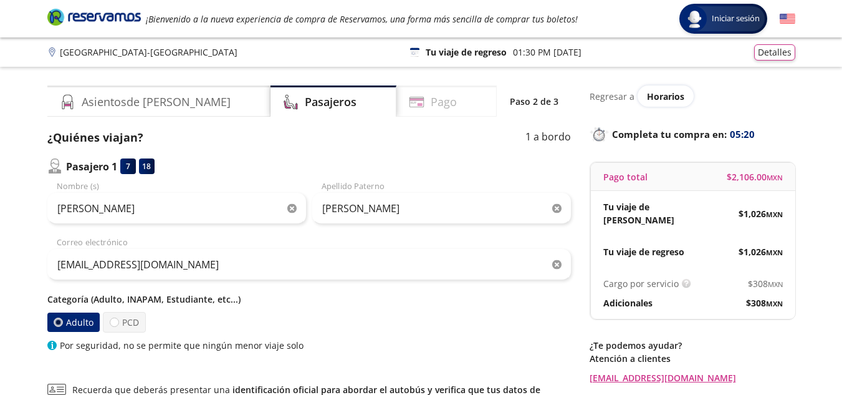
click at [431, 97] on h4 "Pago" at bounding box center [444, 102] width 26 height 17
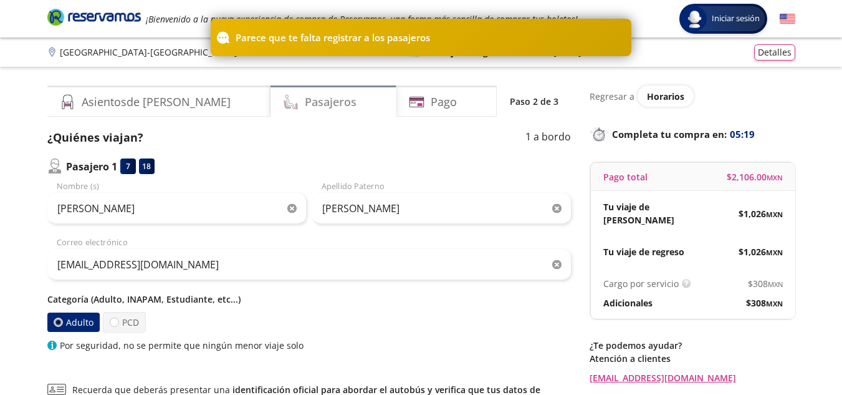
click at [305, 100] on h4 "Pasajeros" at bounding box center [331, 102] width 52 height 17
click at [431, 100] on h4 "Pago" at bounding box center [444, 102] width 26 height 17
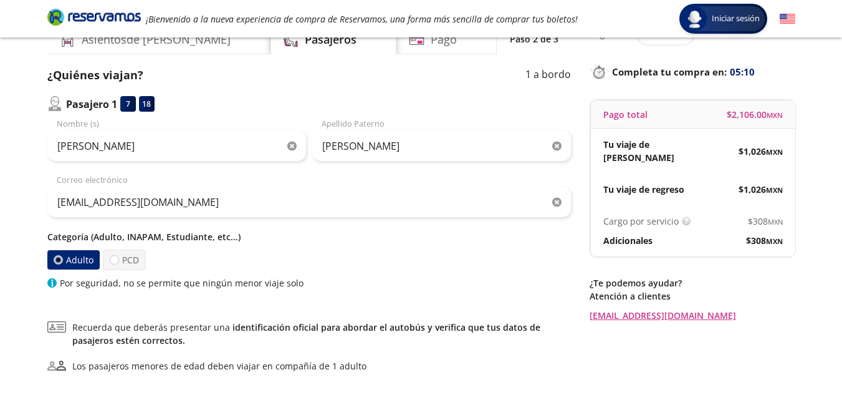
scroll to position [125, 0]
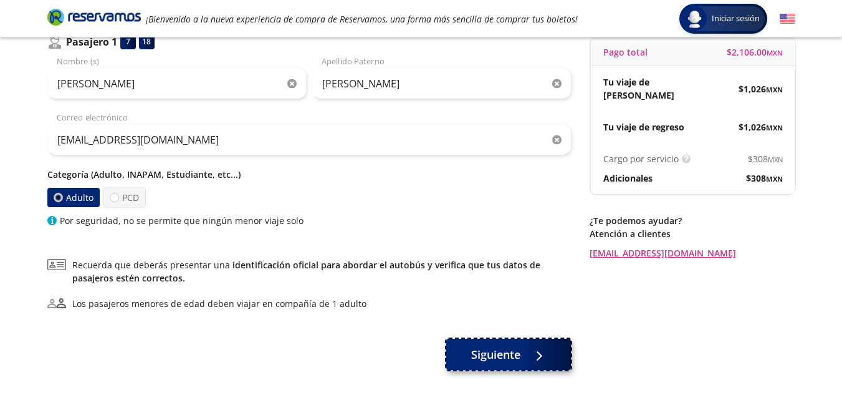
click at [489, 362] on span "Siguiente" at bounding box center [495, 354] width 49 height 17
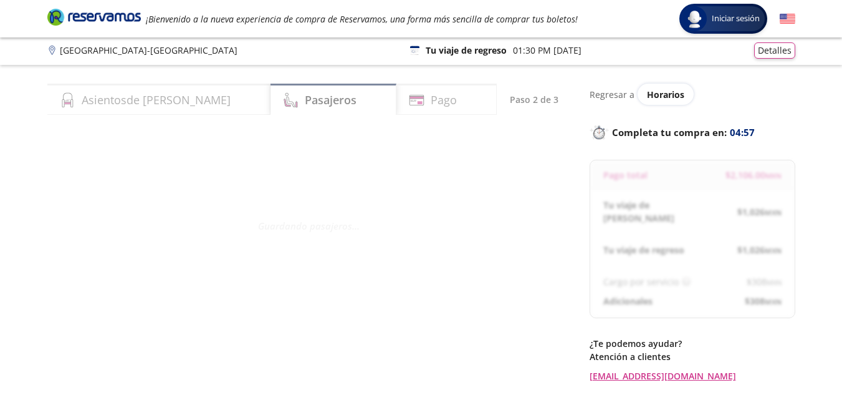
scroll to position [0, 0]
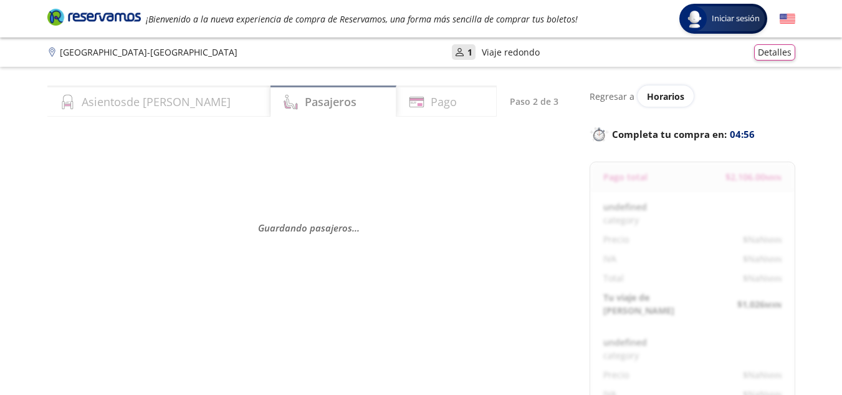
select select "MX"
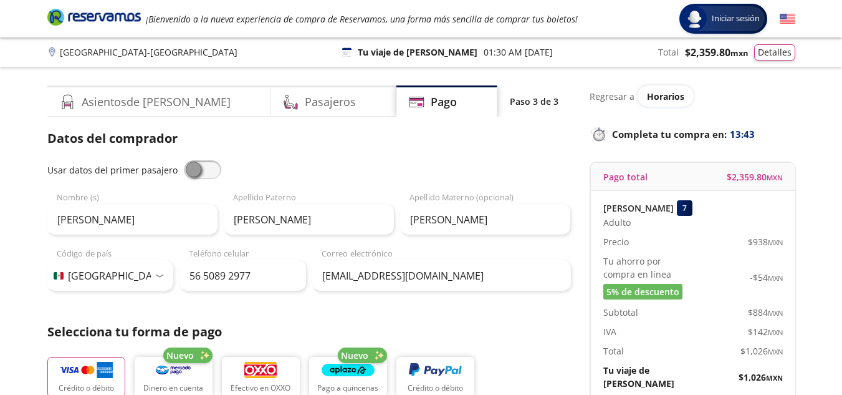
click at [196, 171] on span at bounding box center [202, 169] width 37 height 19
click at [184, 160] on input "checkbox" at bounding box center [184, 160] width 0 height 0
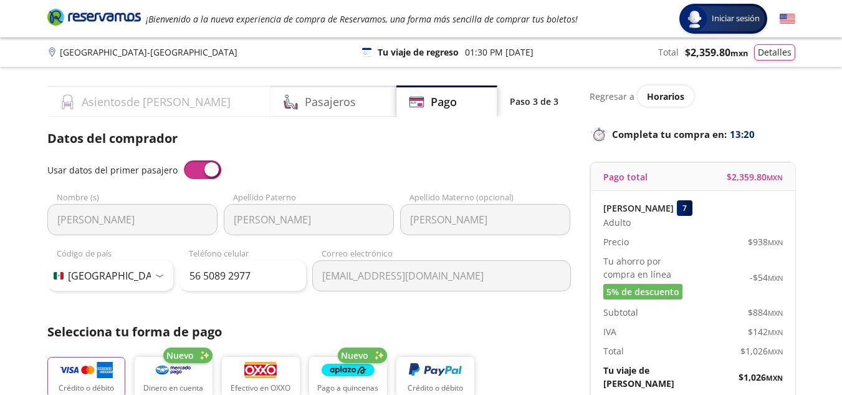
click at [117, 100] on h4 "Asientos de [PERSON_NAME]" at bounding box center [156, 102] width 149 height 17
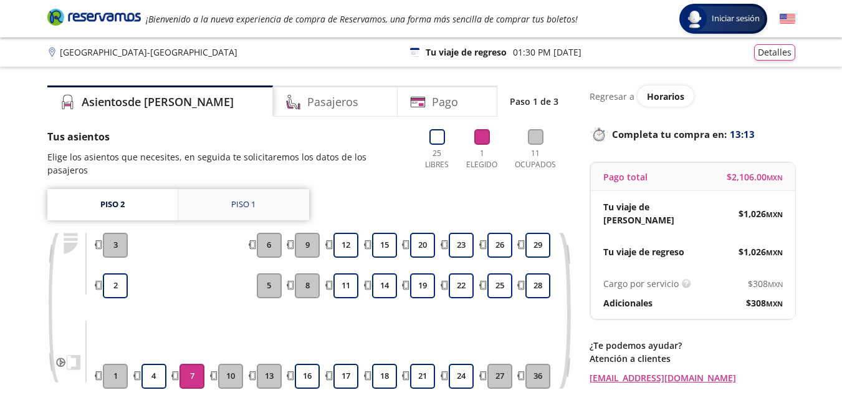
click at [235, 198] on div "Piso 1" at bounding box center [243, 204] width 24 height 12
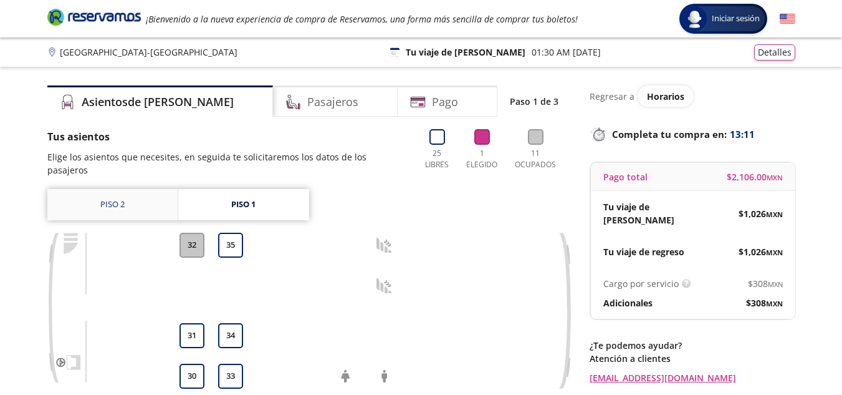
click at [126, 191] on link "Piso 2" at bounding box center [112, 204] width 130 height 31
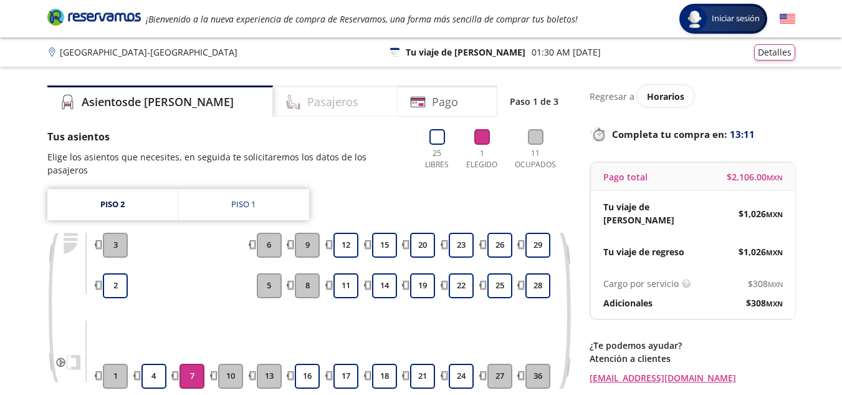
click at [307, 95] on h4 "Pasajeros" at bounding box center [332, 102] width 51 height 17
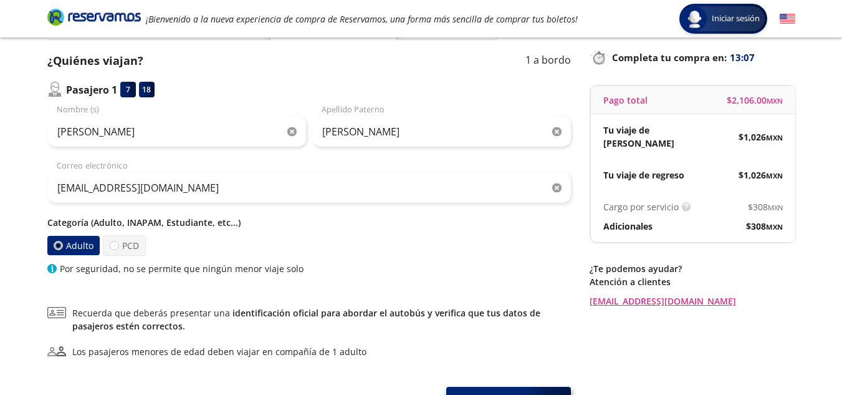
scroll to position [183, 0]
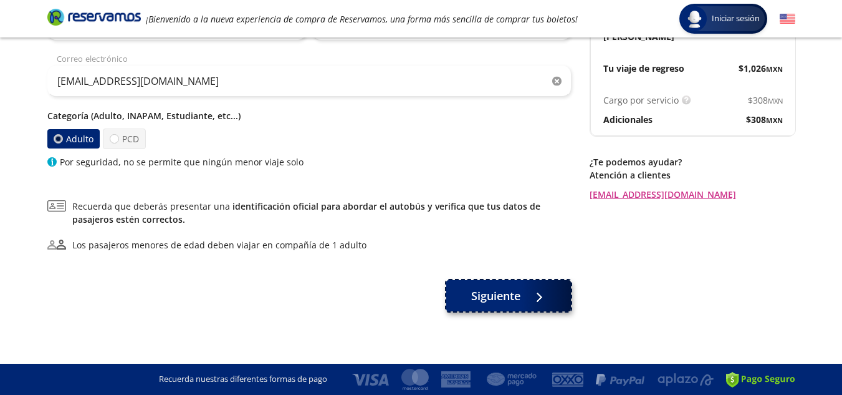
click at [538, 296] on div at bounding box center [538, 296] width 0 height 0
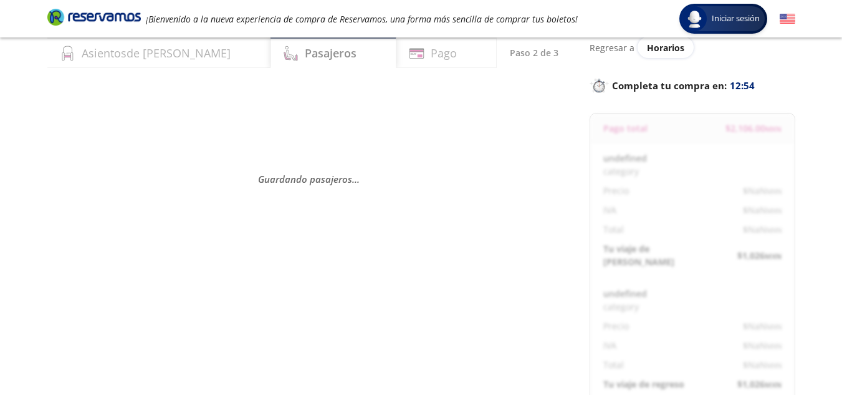
scroll to position [0, 0]
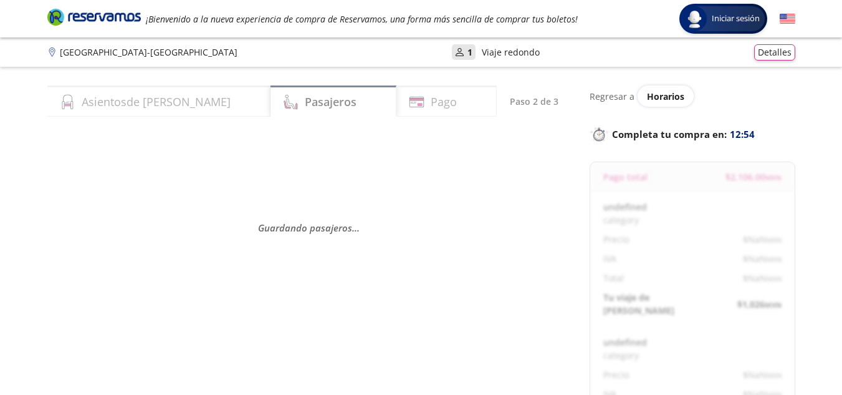
select select "MX"
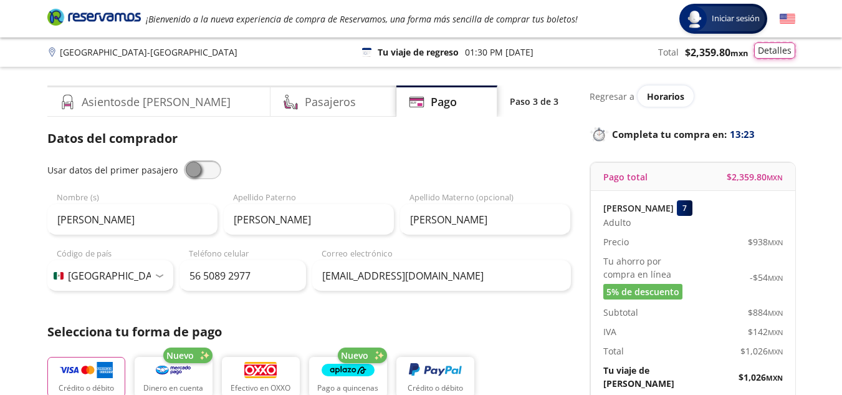
click at [778, 53] on button "Detalles" at bounding box center [774, 50] width 41 height 16
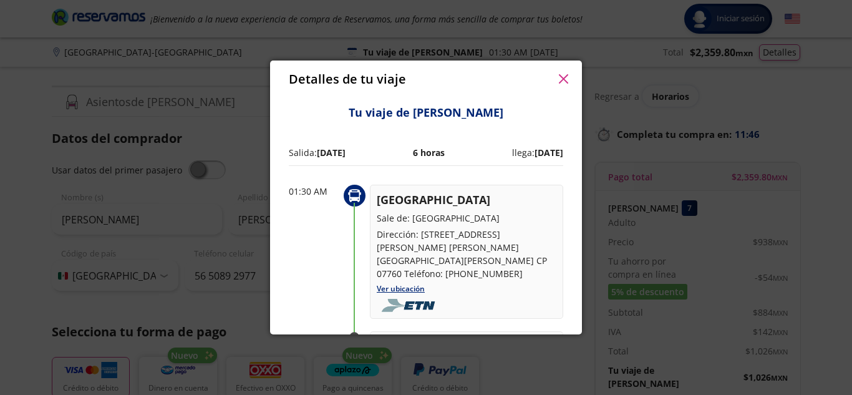
click at [562, 79] on icon "button" at bounding box center [563, 78] width 9 height 9
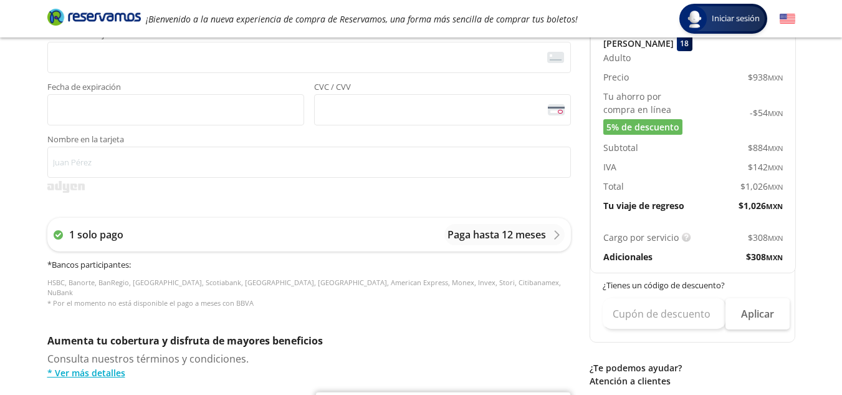
scroll to position [374, 0]
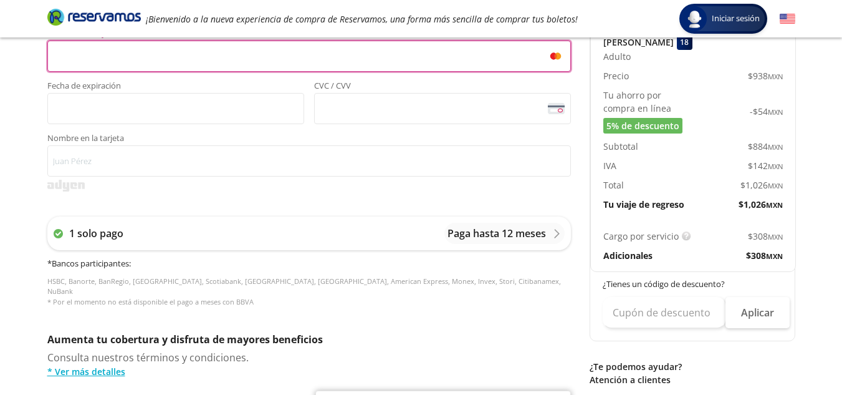
click at [188, 90] on span "Fecha de expiración" at bounding box center [175, 87] width 257 height 11
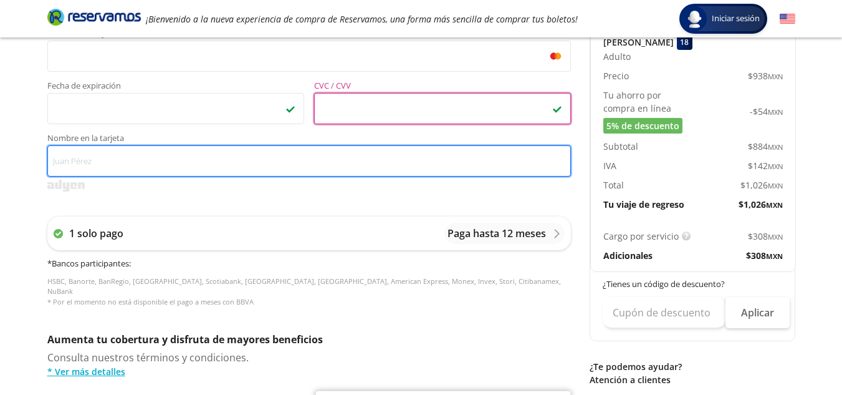
click at [172, 148] on input "Nombre en la tarjeta" at bounding box center [309, 160] width 524 height 31
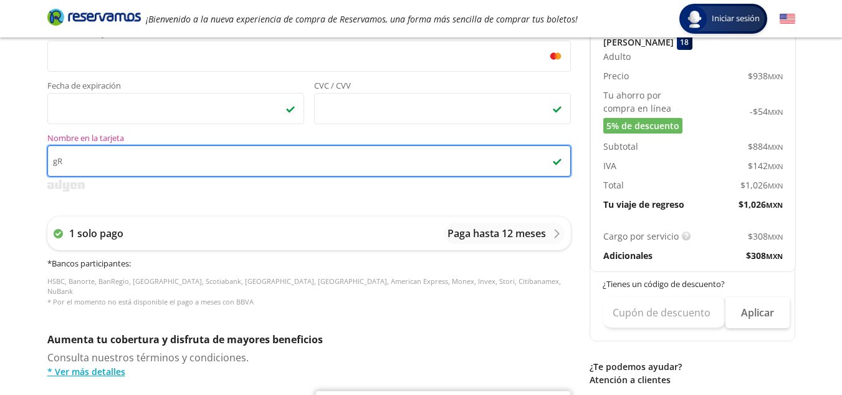
type input "g"
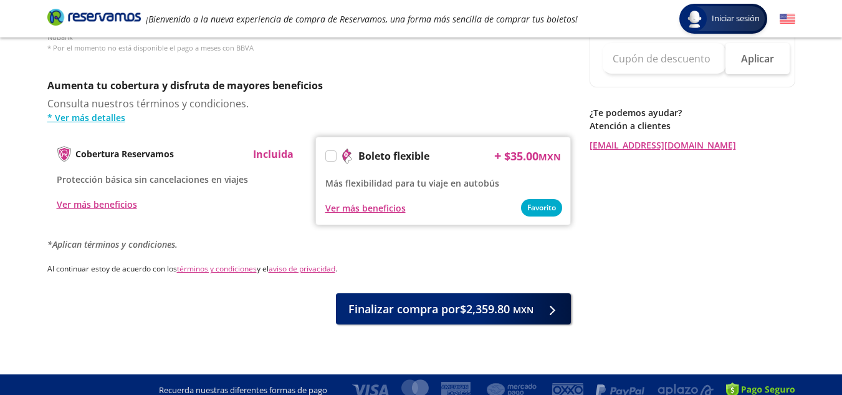
scroll to position [628, 0]
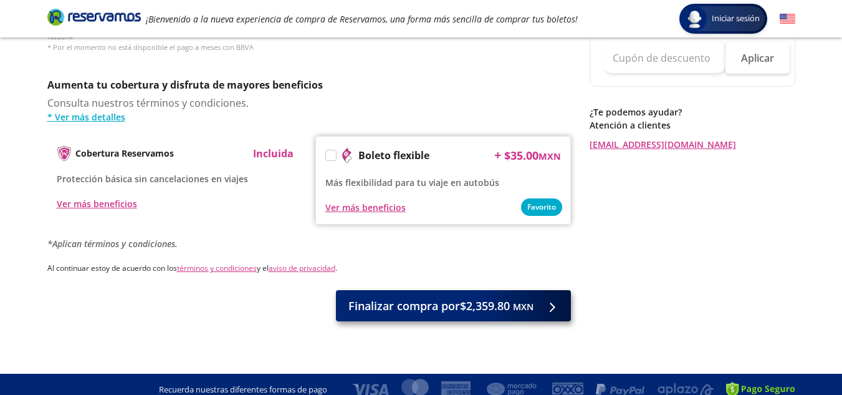
type input "Grumarpo Corp SC"
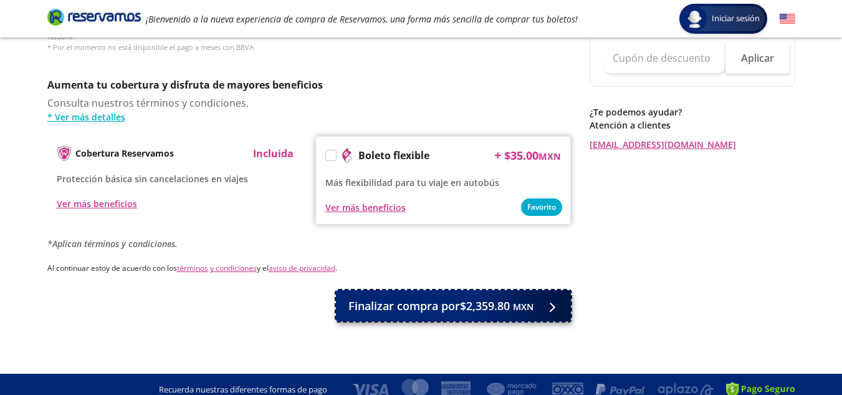
click at [411, 299] on span "Finalizar compra por $2,359.80 MXN" at bounding box center [441, 305] width 185 height 17
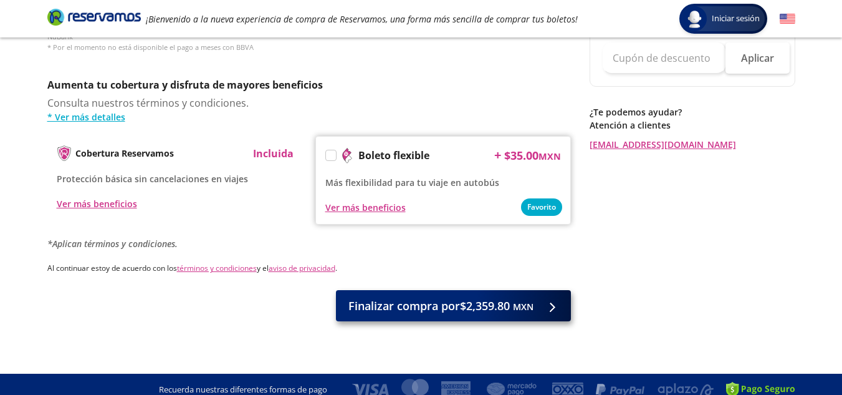
scroll to position [0, 0]
